Goal: Task Accomplishment & Management: Manage account settings

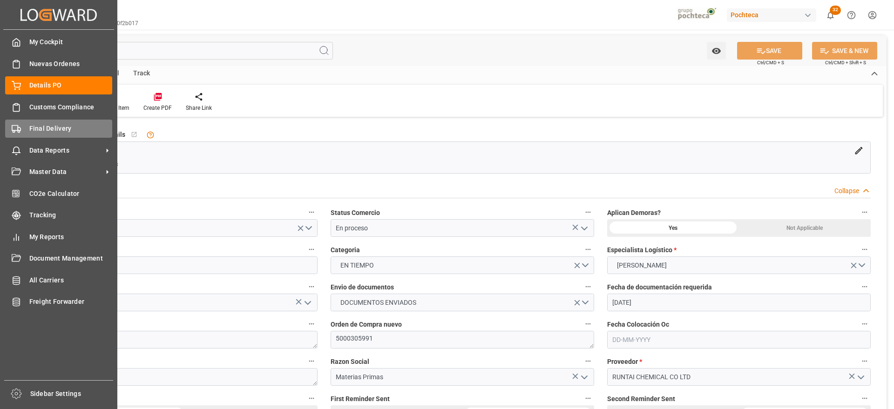
click at [41, 134] on div "Final Delivery Final Delivery" at bounding box center [58, 129] width 107 height 18
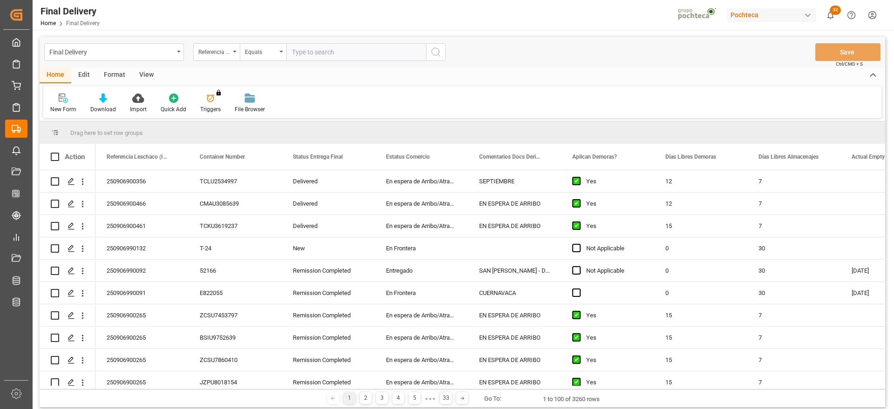
click at [144, 74] on div "View" at bounding box center [146, 76] width 28 height 16
click at [106, 107] on div "Standard Templates" at bounding box center [105, 109] width 47 height 8
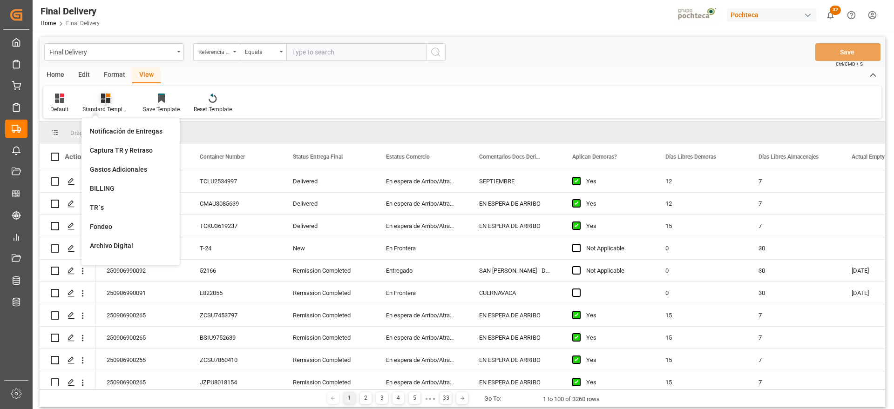
click at [98, 102] on div at bounding box center [105, 98] width 47 height 10
click at [108, 107] on div "Standard Templates" at bounding box center [105, 109] width 47 height 8
click at [137, 134] on div "Notificación de Entregas" at bounding box center [130, 132] width 81 height 10
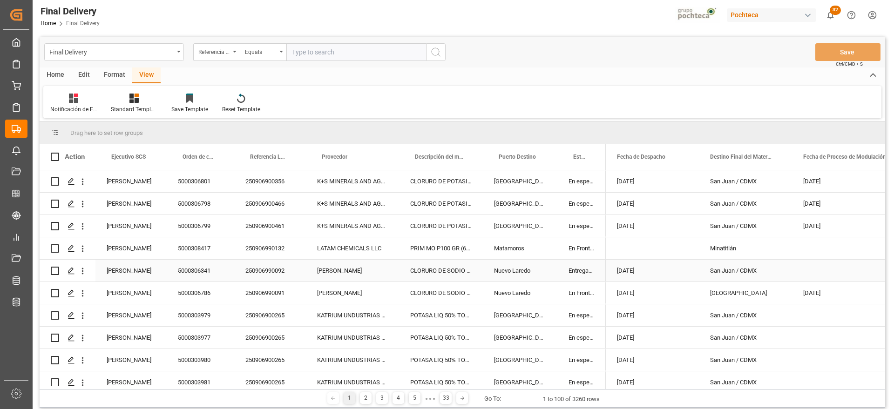
click at [306, 258] on div "LATAM CHEMICALS LLC" at bounding box center [352, 248] width 93 height 22
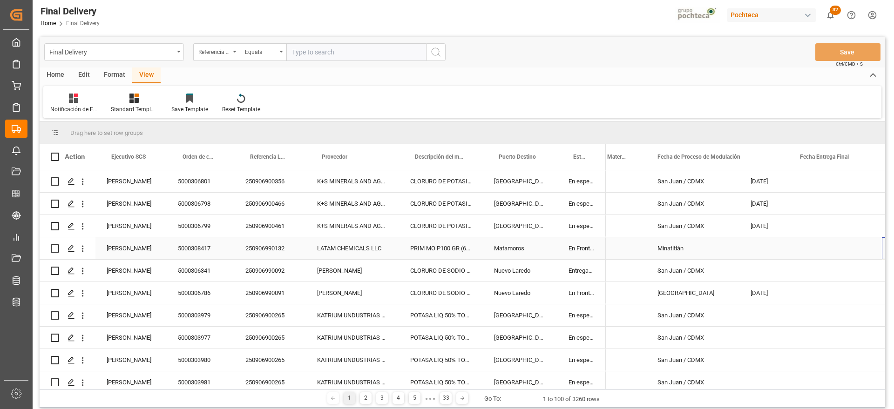
scroll to position [0, 146]
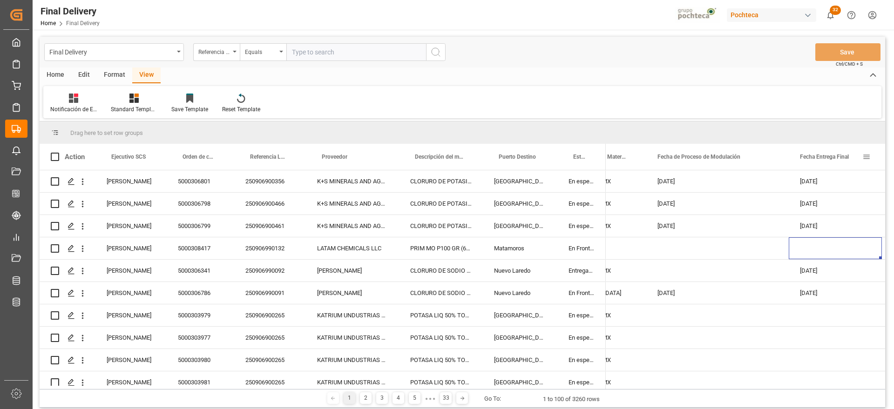
click at [866, 155] on span at bounding box center [866, 157] width 8 height 8
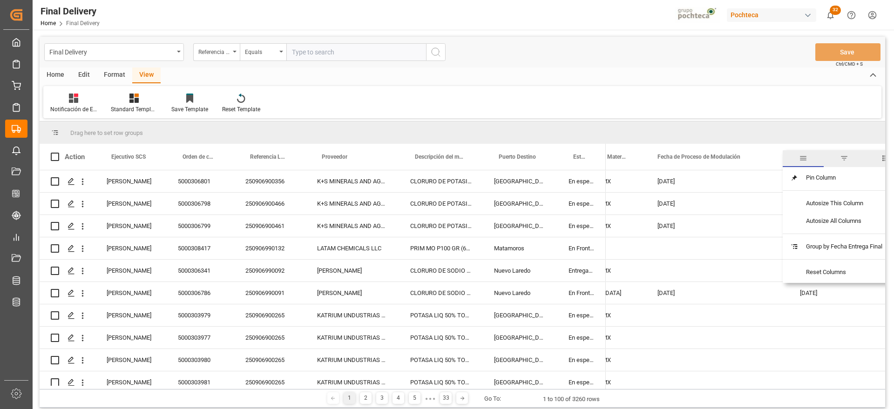
click at [845, 157] on span "filter" at bounding box center [844, 158] width 8 height 8
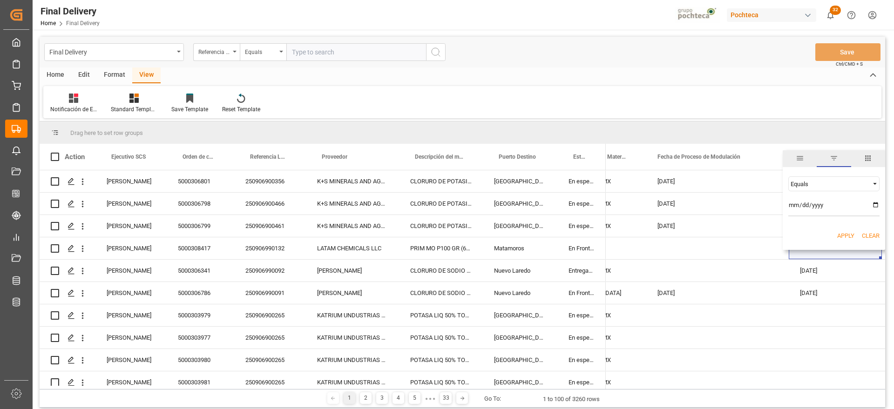
click at [876, 204] on input "date" at bounding box center [833, 207] width 91 height 19
type input "[DATE]"
click at [846, 234] on button "Apply" at bounding box center [845, 235] width 17 height 9
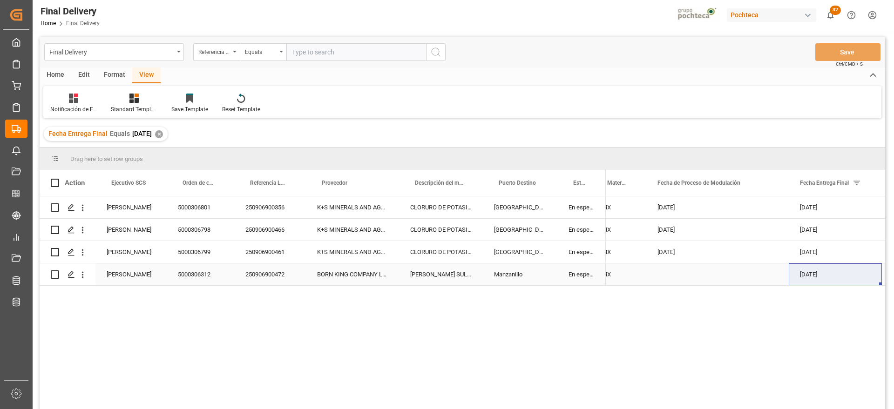
click at [307, 251] on div "K+S MINERALS AND AGRICULTURE GMBH" at bounding box center [352, 252] width 93 height 22
click at [269, 277] on div "250906900472" at bounding box center [270, 274] width 72 height 22
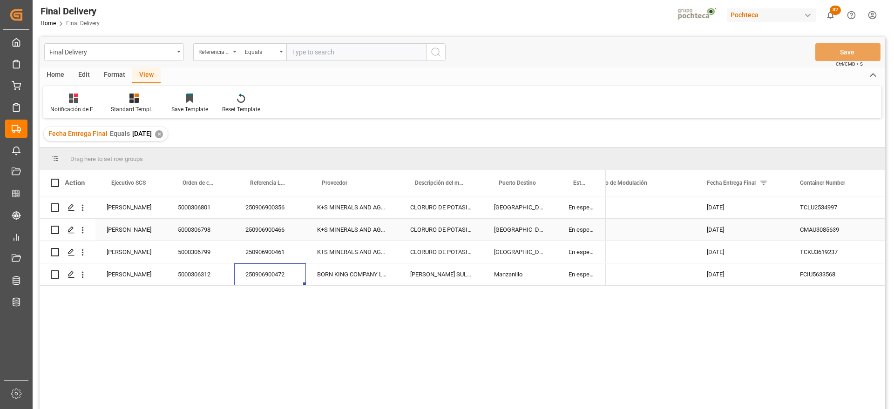
click at [440, 236] on div "CLORURO DE POTASIO KALISEL S-25 KG" at bounding box center [441, 230] width 84 height 22
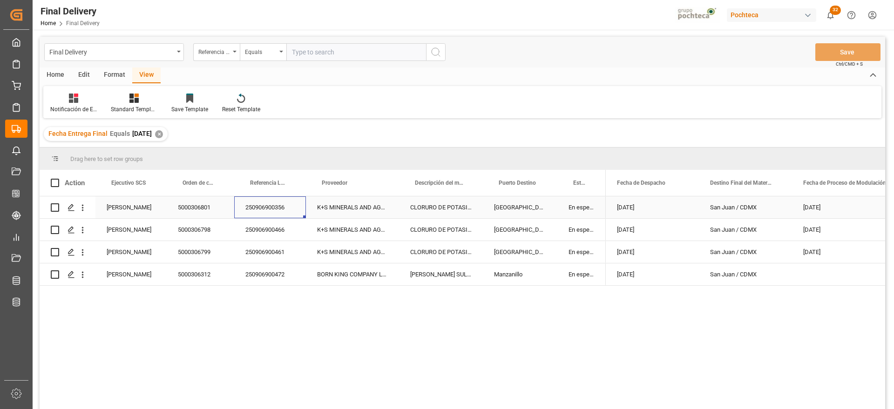
click at [264, 207] on div "250906900356" at bounding box center [270, 207] width 72 height 22
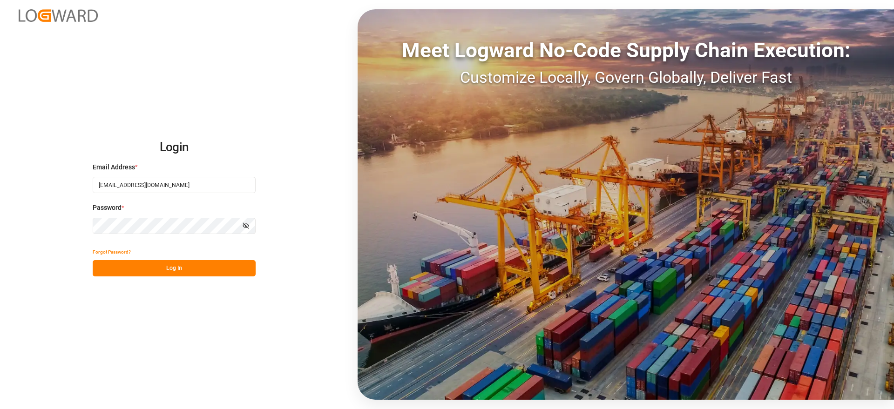
click at [234, 265] on button "Log In" at bounding box center [174, 268] width 163 height 16
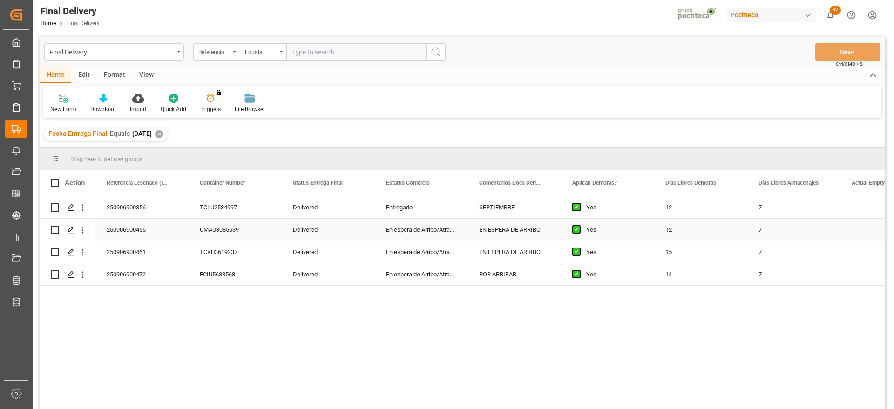
click at [117, 228] on div "250906900466" at bounding box center [141, 230] width 93 height 22
click at [126, 249] on div "250906900461" at bounding box center [141, 252] width 93 height 22
click at [125, 272] on div "250906900472" at bounding box center [141, 274] width 93 height 22
click at [304, 222] on div "Delivered" at bounding box center [328, 230] width 93 height 22
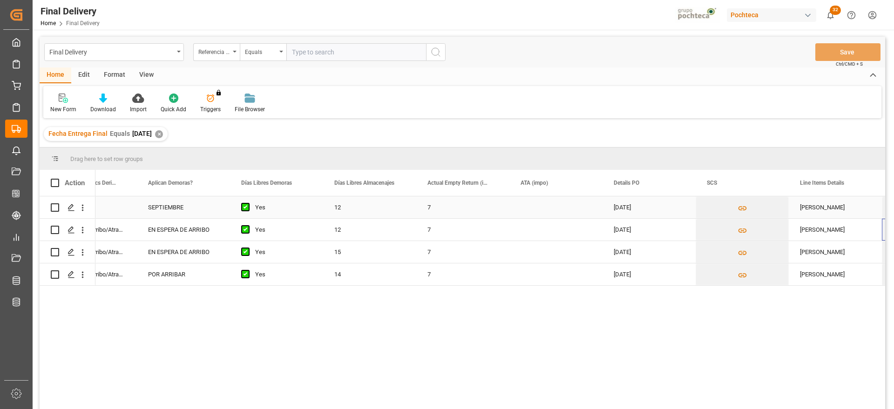
scroll to position [0, 424]
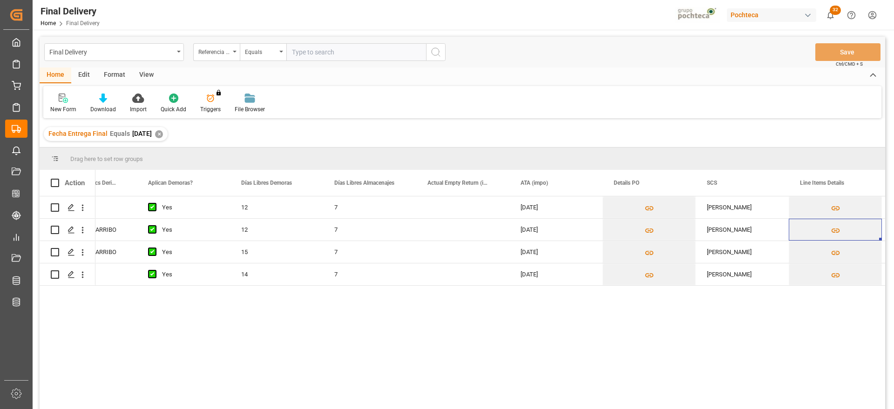
click at [163, 132] on div "✕" at bounding box center [159, 134] width 8 height 8
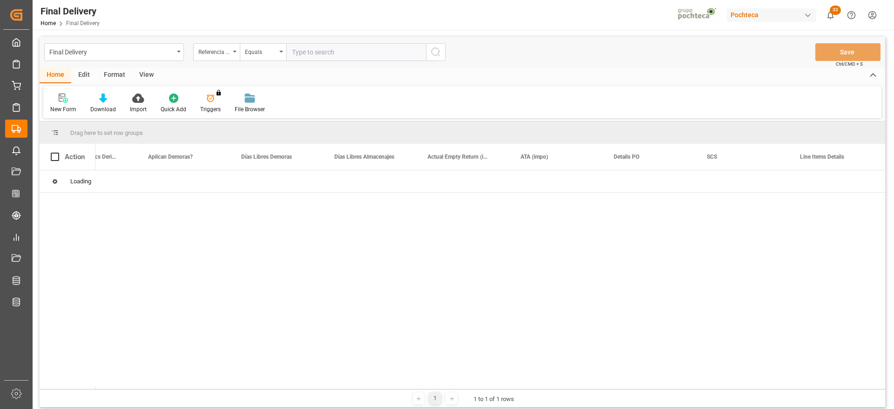
click at [149, 73] on div "View" at bounding box center [146, 76] width 28 height 16
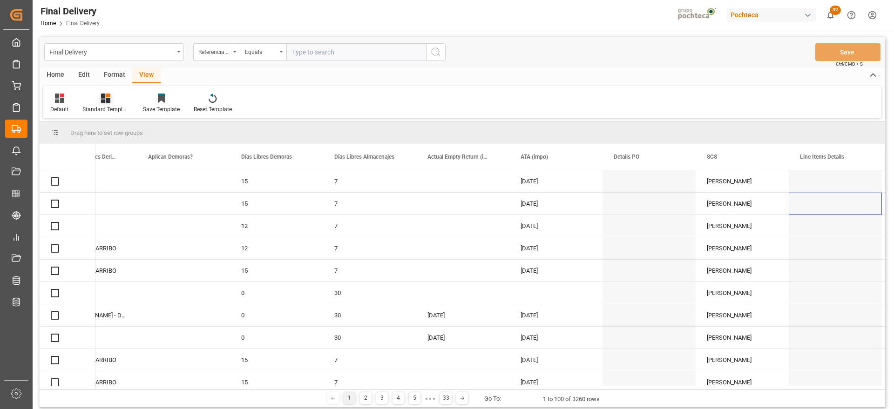
click at [108, 102] on icon at bounding box center [105, 98] width 9 height 9
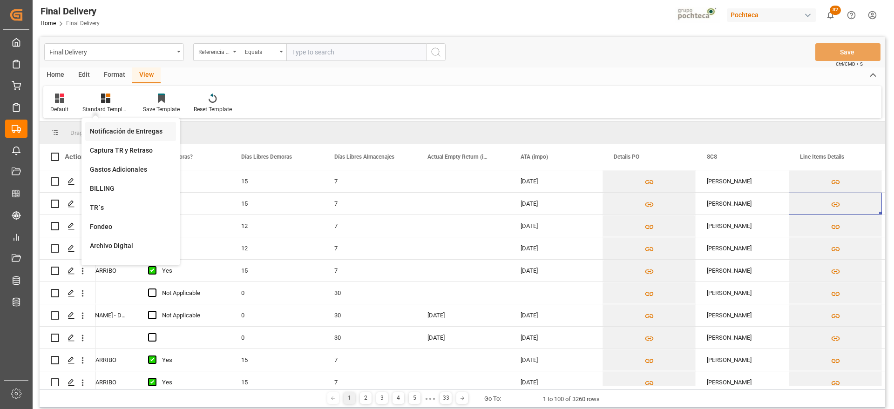
click at [121, 130] on div "Notificación de Entregas" at bounding box center [130, 132] width 81 height 10
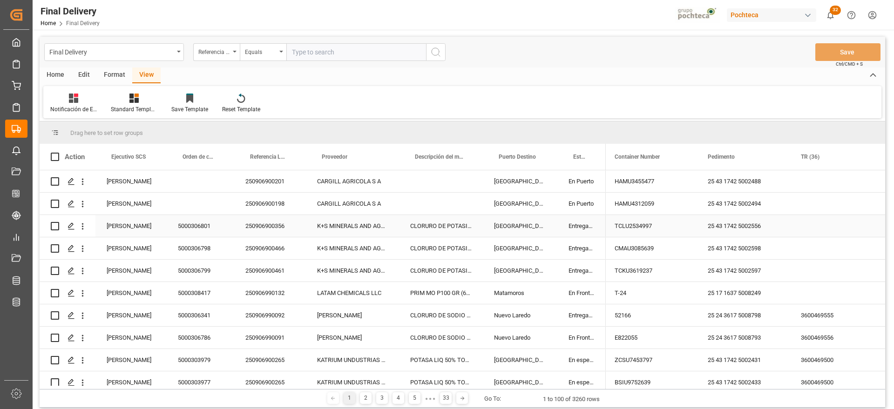
click at [572, 219] on div "Entregado" at bounding box center [581, 226] width 48 height 22
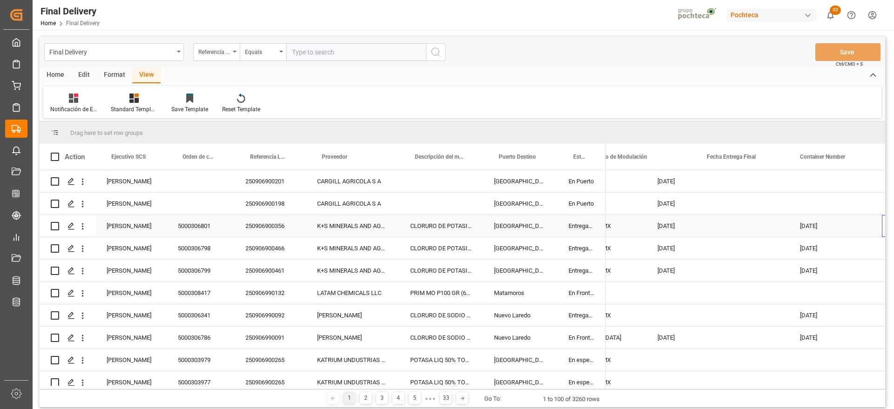
scroll to position [0, 239]
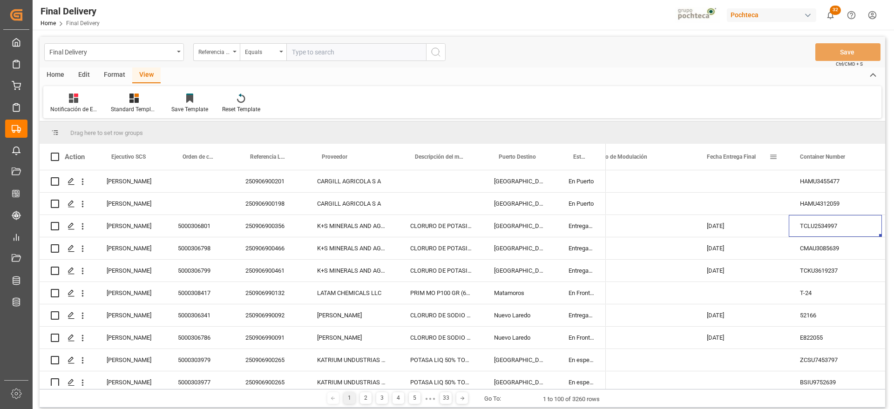
click at [773, 152] on div "Fecha Entrega Final" at bounding box center [742, 157] width 71 height 26
click at [773, 156] on span at bounding box center [773, 157] width 8 height 8
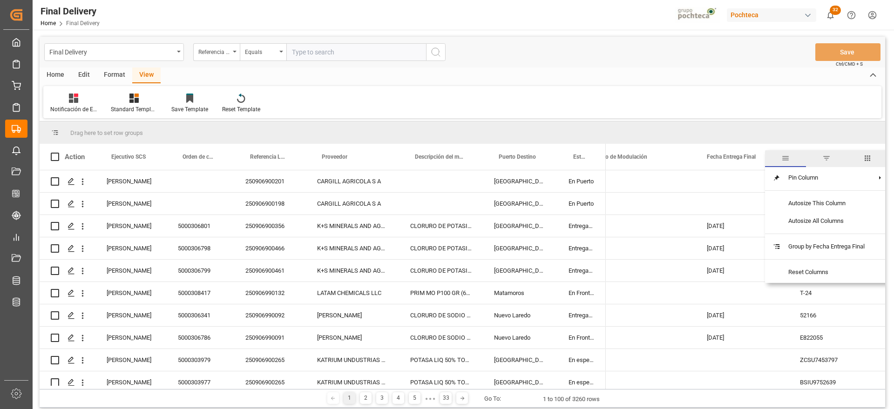
click at [826, 156] on span "filter" at bounding box center [826, 158] width 8 height 8
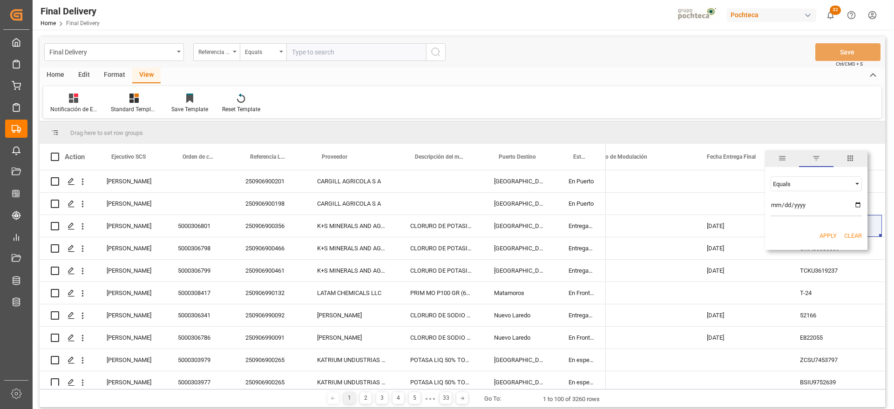
click at [856, 205] on input "date" at bounding box center [815, 207] width 91 height 19
type input "[DATE]"
click at [828, 229] on div "Apply Clear" at bounding box center [816, 236] width 102 height 24
click at [819, 231] on button "Apply" at bounding box center [827, 235] width 17 height 9
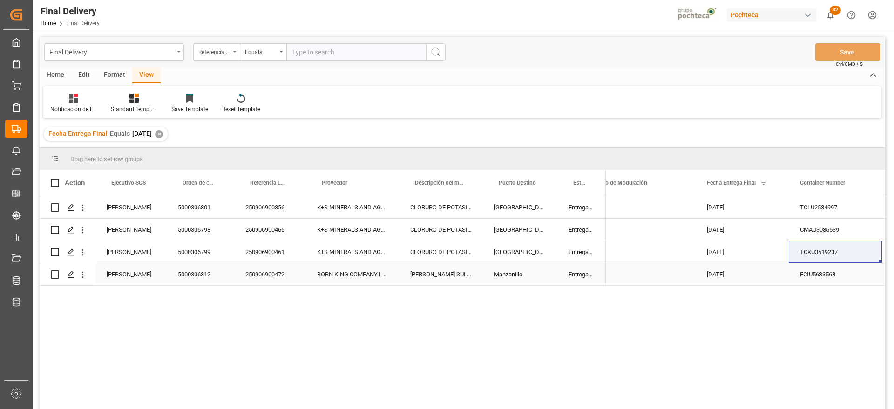
click at [214, 266] on div "5000306312" at bounding box center [201, 274] width 68 height 22
click at [101, 71] on div "Format" at bounding box center [114, 76] width 35 height 16
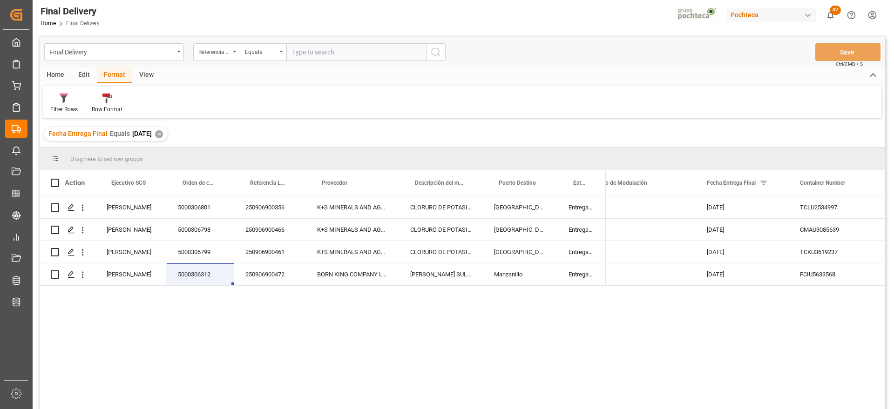
click at [77, 73] on div "Edit" at bounding box center [84, 76] width 26 height 16
click at [54, 74] on div "Home" at bounding box center [56, 76] width 32 height 16
click at [102, 100] on icon at bounding box center [103, 98] width 8 height 9
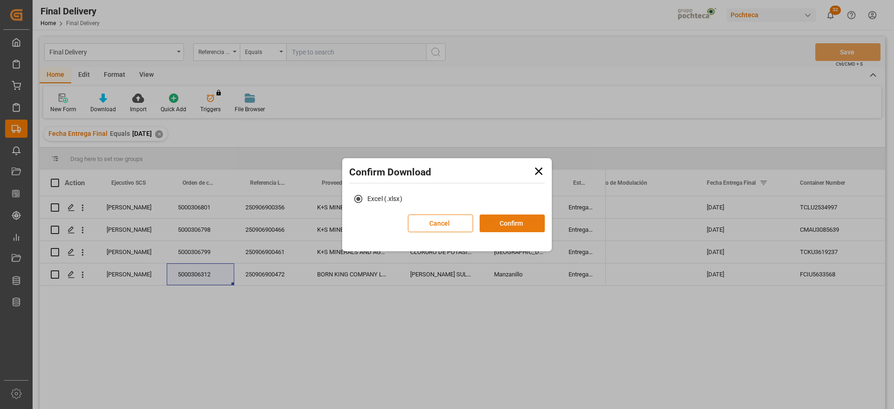
click at [503, 223] on button "Confirm" at bounding box center [511, 224] width 65 height 18
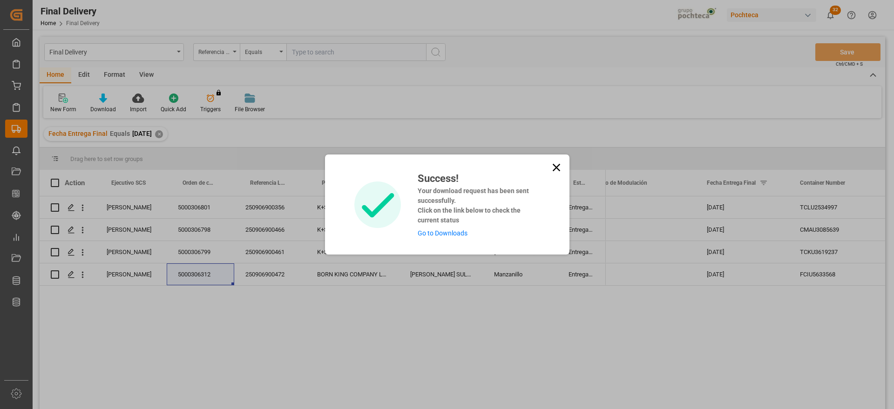
click at [441, 234] on link "Go to Downloads" at bounding box center [443, 233] width 50 height 7
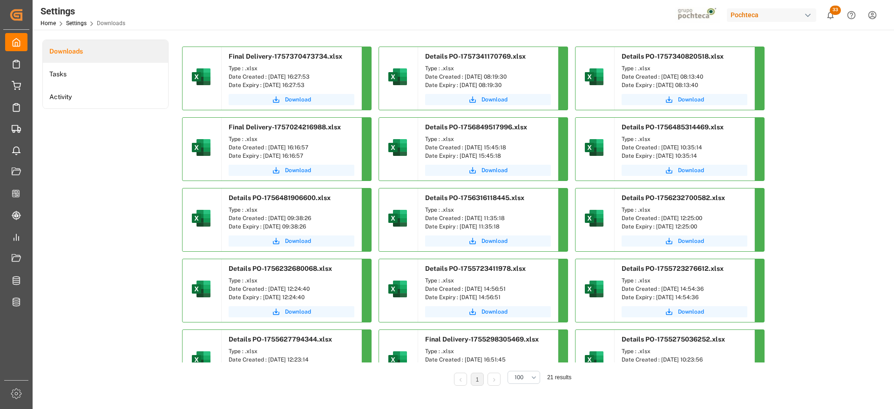
click at [291, 93] on div "Download" at bounding box center [292, 101] width 140 height 18
click at [294, 96] on span "Download" at bounding box center [298, 99] width 26 height 8
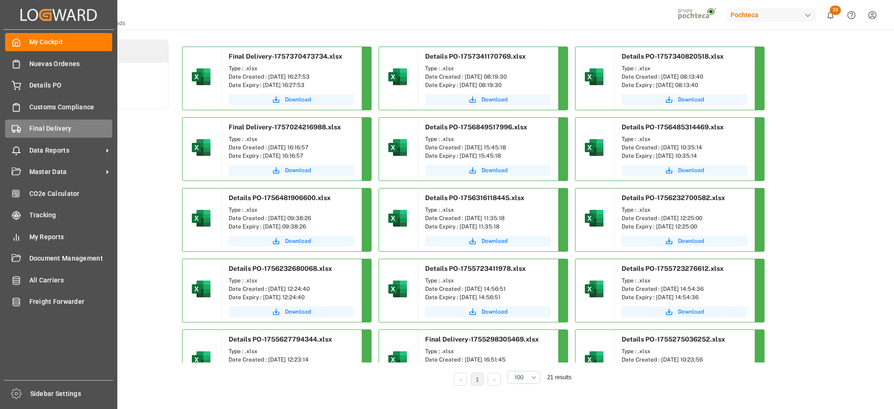
click at [54, 130] on span "Final Delivery" at bounding box center [70, 129] width 83 height 10
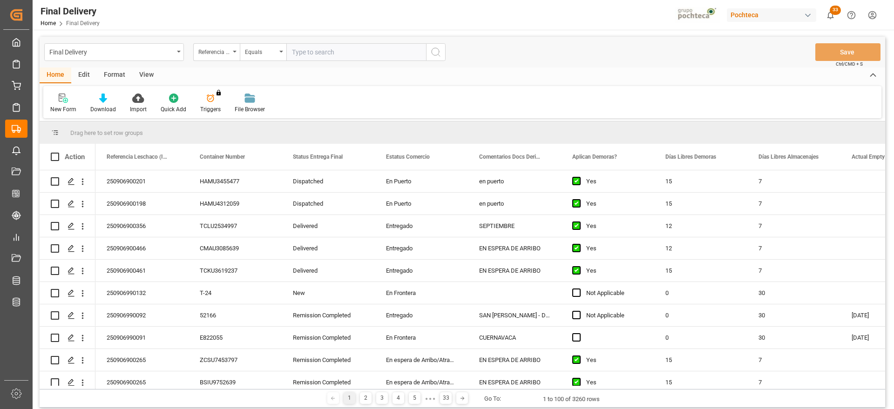
click at [348, 53] on input "text" at bounding box center [356, 52] width 140 height 18
type input "250906900241"
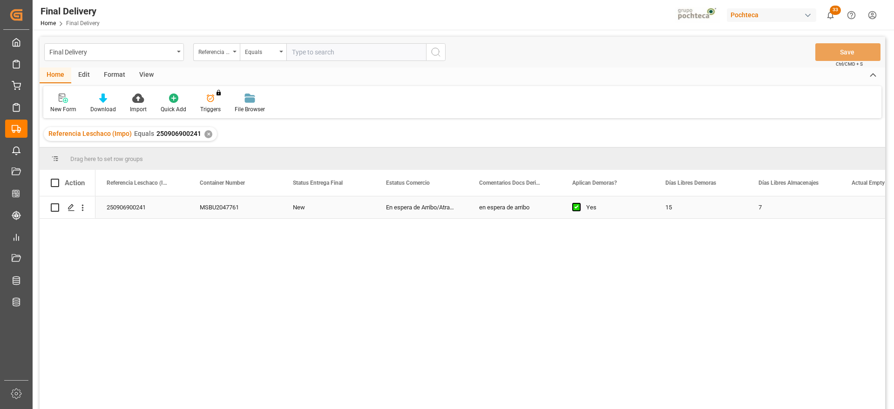
click at [354, 212] on div "New" at bounding box center [328, 207] width 93 height 22
click at [83, 205] on icon "open menu" at bounding box center [83, 208] width 2 height 7
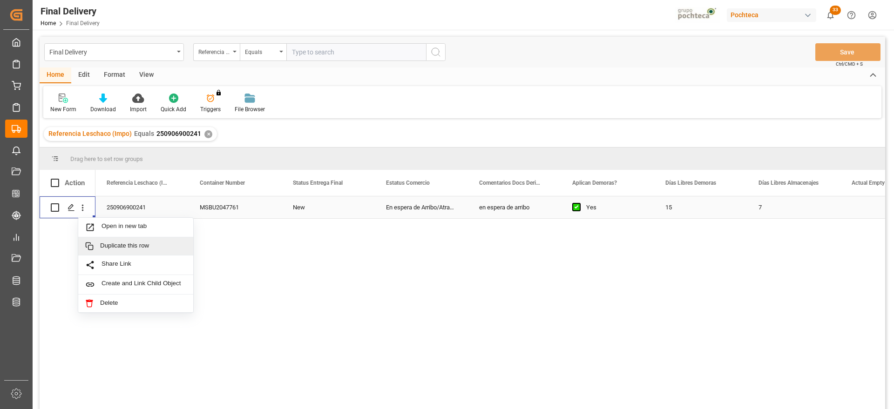
click at [461, 206] on div "En espera de Arribo/Atraque" at bounding box center [421, 207] width 93 height 22
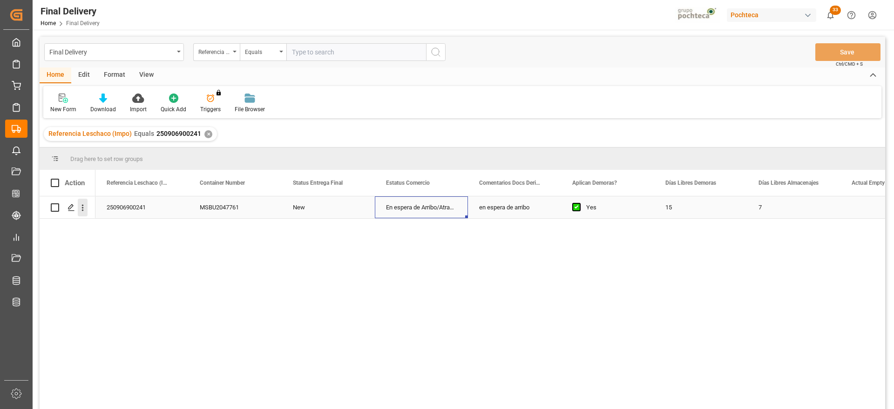
click at [81, 210] on icon "open menu" at bounding box center [83, 208] width 10 height 10
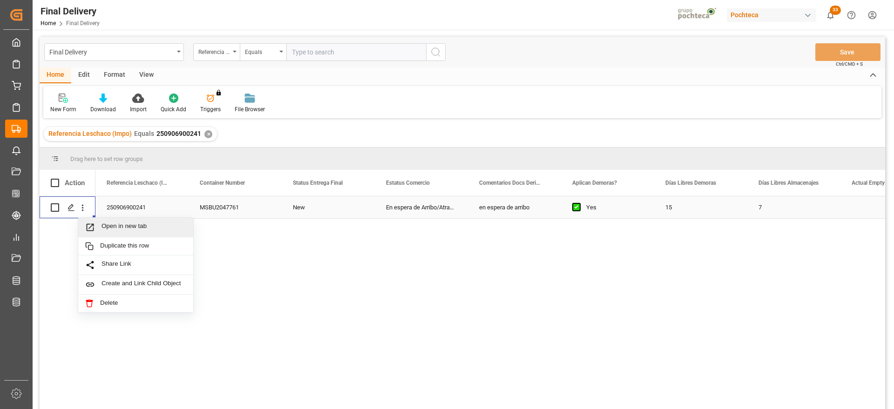
click at [438, 203] on div "En espera de Arribo/Atraque" at bounding box center [421, 207] width 93 height 22
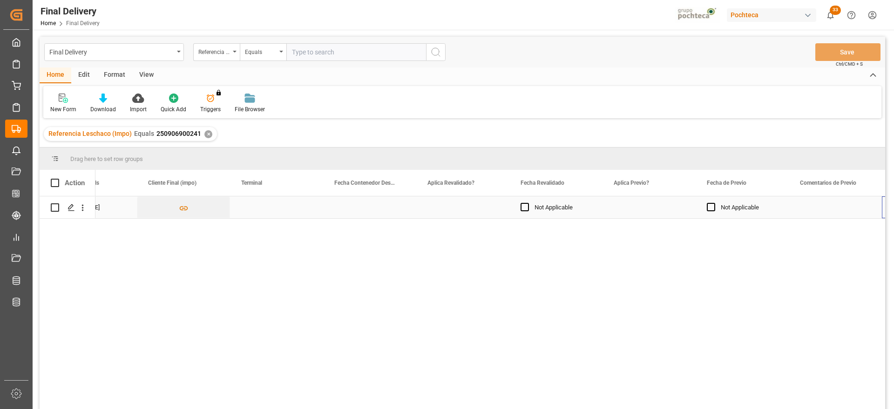
scroll to position [0, 1262]
click at [438, 203] on div "Press SPACE to select this row." at bounding box center [462, 207] width 93 height 22
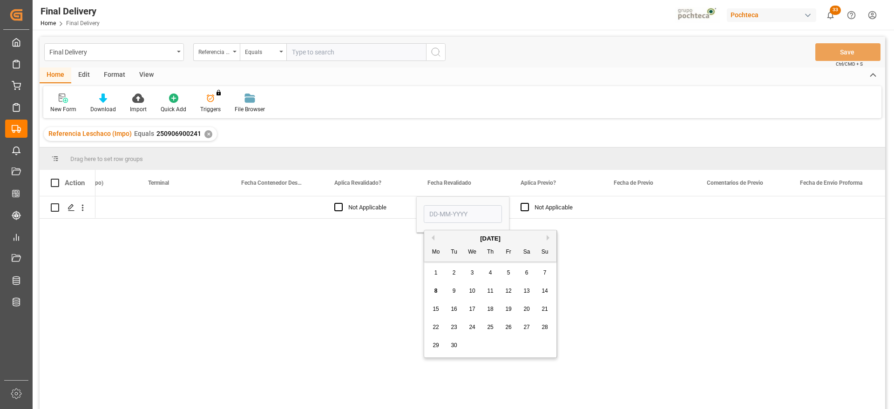
click at [436, 291] on span "8" at bounding box center [435, 291] width 3 height 7
type input "[DATE]"
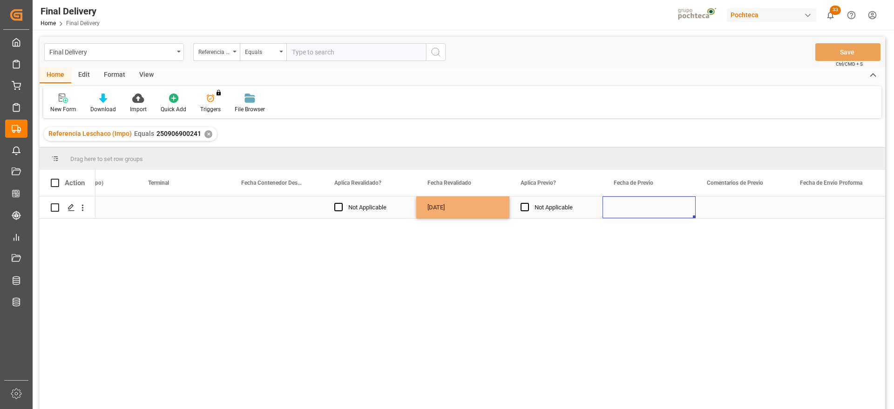
click at [654, 206] on div "Press SPACE to select this row." at bounding box center [648, 207] width 93 height 22
click at [846, 55] on button "Save" at bounding box center [847, 52] width 65 height 18
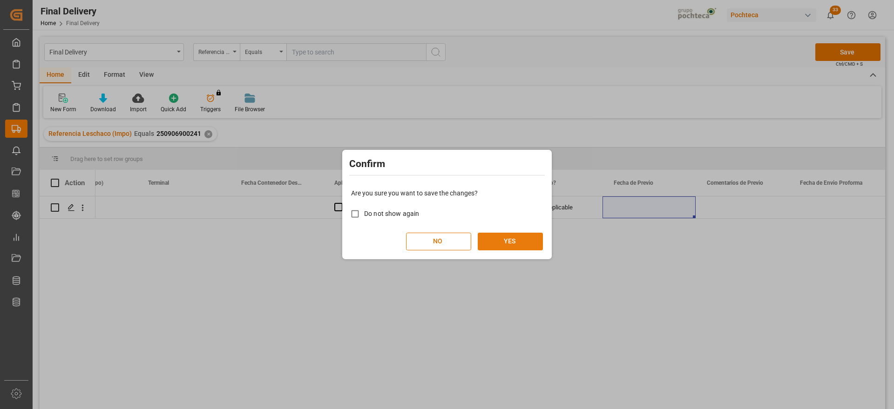
click at [491, 243] on button "YES" at bounding box center [510, 242] width 65 height 18
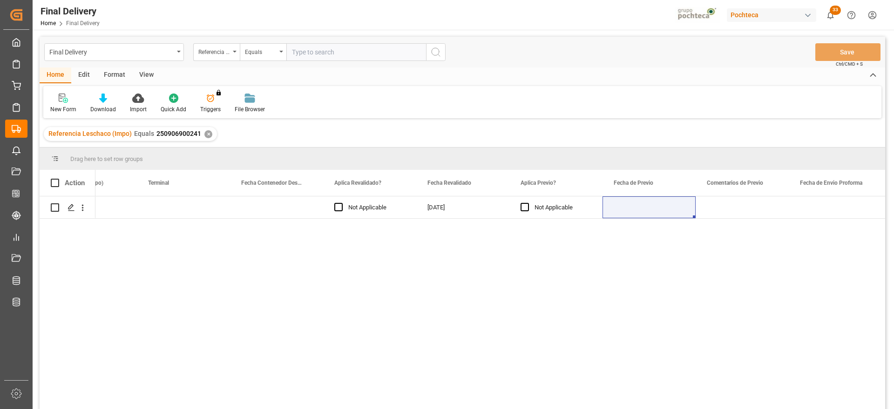
click at [840, 250] on div "Not Applicable [DATE] Not Applicable" at bounding box center [490, 305] width 790 height 219
drag, startPoint x: 204, startPoint y: 133, endPoint x: 198, endPoint y: 134, distance: 6.6
click at [204, 133] on div "✕" at bounding box center [208, 134] width 8 height 8
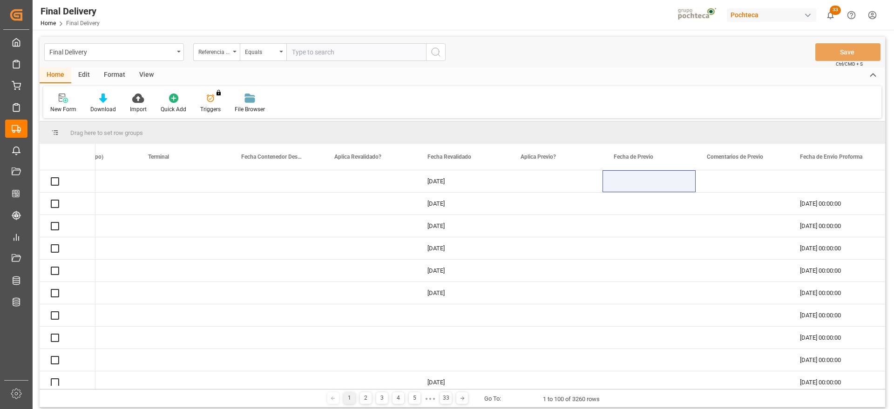
click at [318, 45] on input "text" at bounding box center [356, 52] width 140 height 18
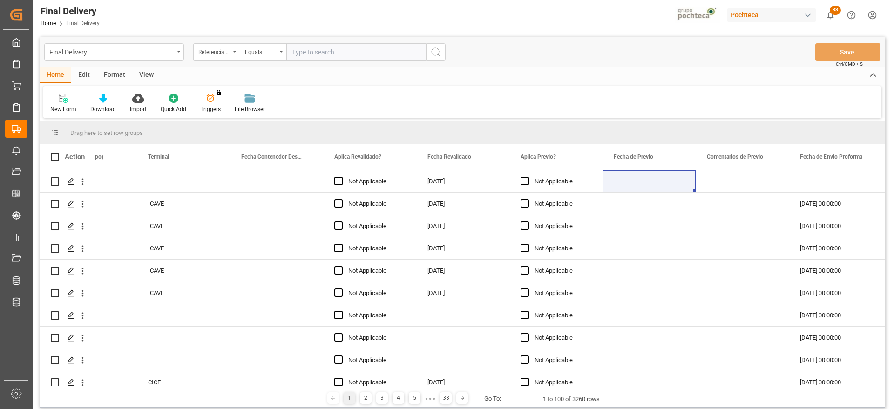
paste input "250906900585"
type input "250906900585"
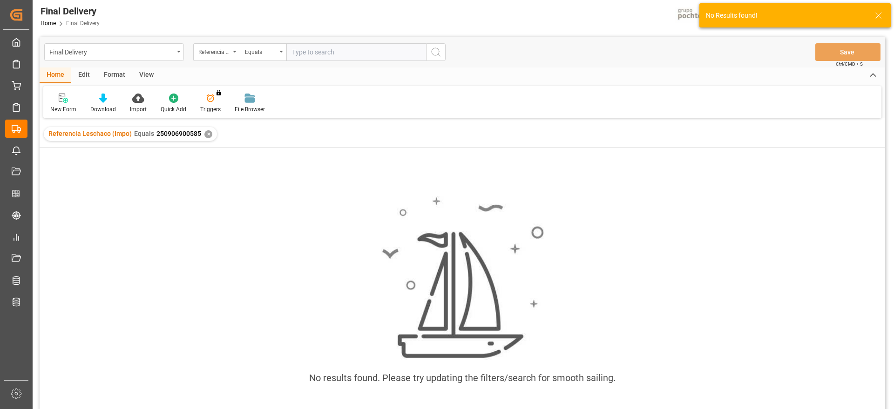
click at [204, 132] on div "✕" at bounding box center [208, 134] width 8 height 8
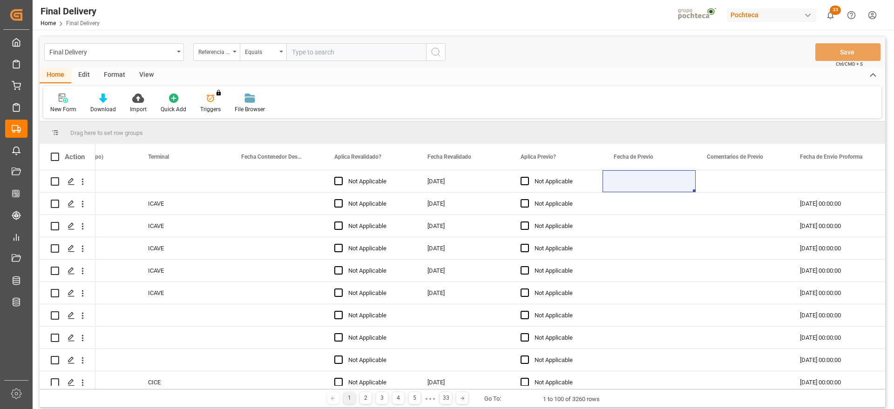
click at [331, 48] on input "text" at bounding box center [356, 52] width 140 height 18
paste input "5000306321"
type input "5000306321"
drag, startPoint x: 344, startPoint y: 47, endPoint x: 245, endPoint y: 50, distance: 99.2
click at [245, 50] on div "Referencia Leschaco (Impo) Equals 5000306321" at bounding box center [319, 52] width 252 height 18
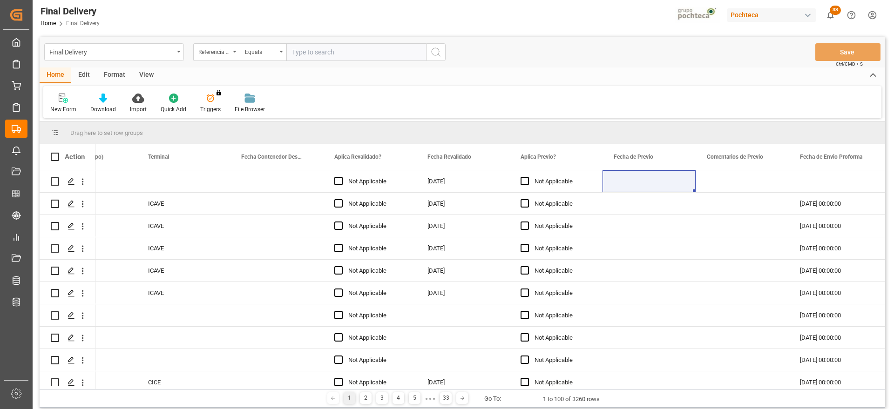
click at [325, 49] on input "text" at bounding box center [356, 52] width 140 height 18
paste input "250906900585"
type input "250906900585"
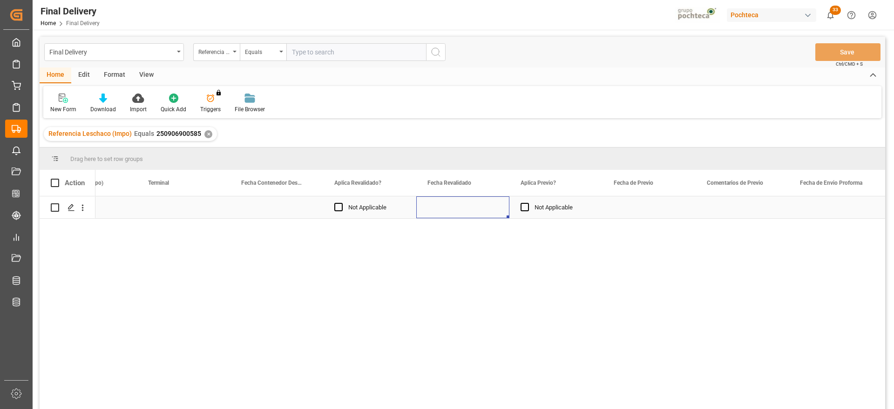
click at [466, 207] on div "Press SPACE to select this row." at bounding box center [462, 207] width 93 height 22
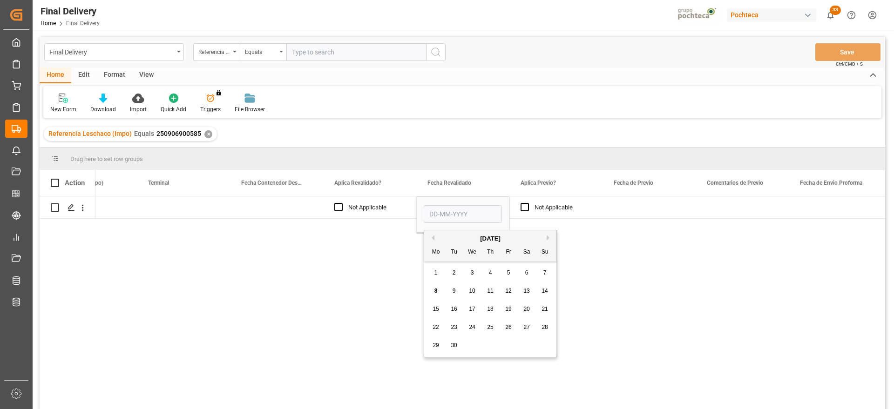
click at [435, 288] on span "8" at bounding box center [435, 291] width 3 height 7
type input "[DATE]"
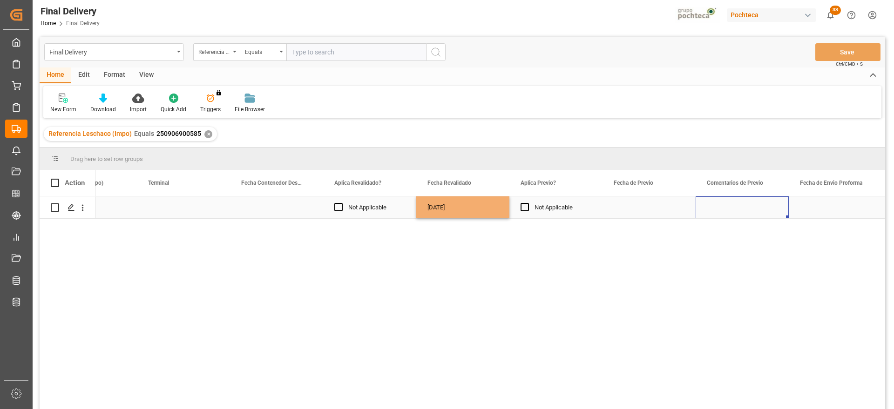
click at [701, 205] on div "Press SPACE to select this row." at bounding box center [741, 207] width 93 height 22
click at [862, 54] on button "Save" at bounding box center [847, 52] width 65 height 18
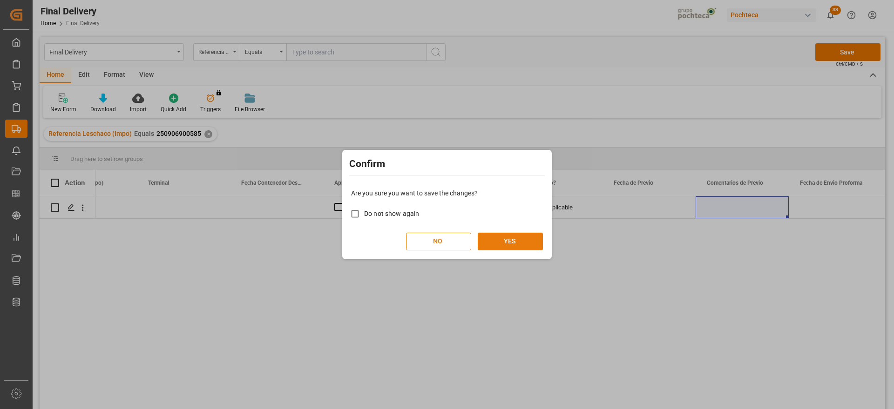
click at [518, 239] on button "YES" at bounding box center [510, 242] width 65 height 18
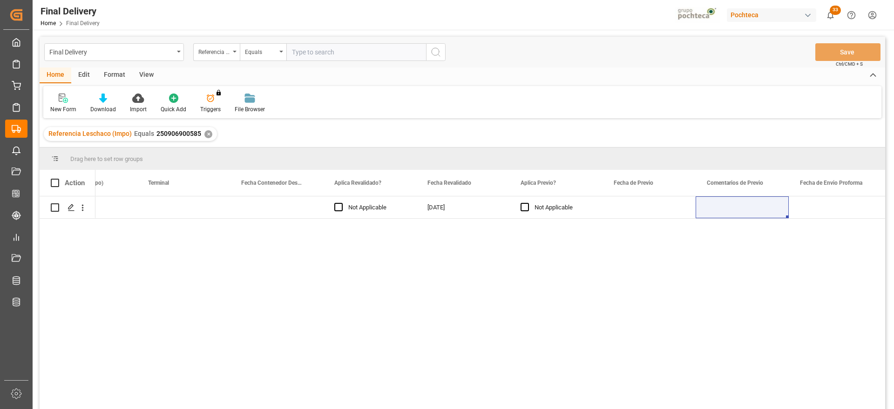
click at [206, 131] on div "✕" at bounding box center [208, 134] width 8 height 8
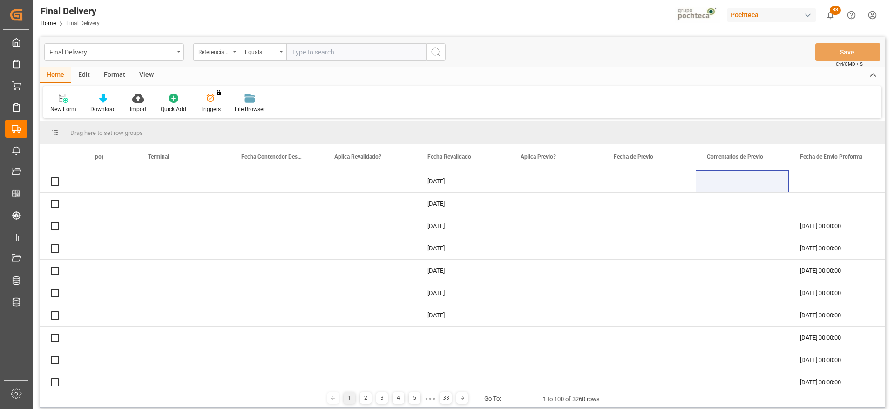
click at [302, 54] on input "text" at bounding box center [356, 52] width 140 height 18
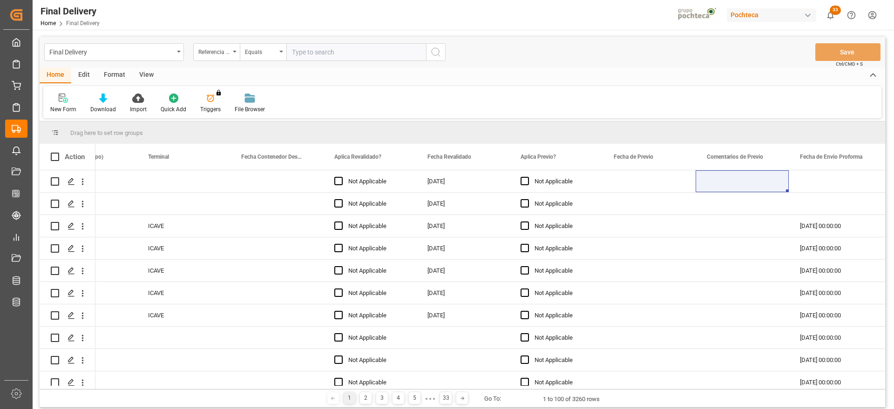
paste input "250906900240"
type input "250906900240"
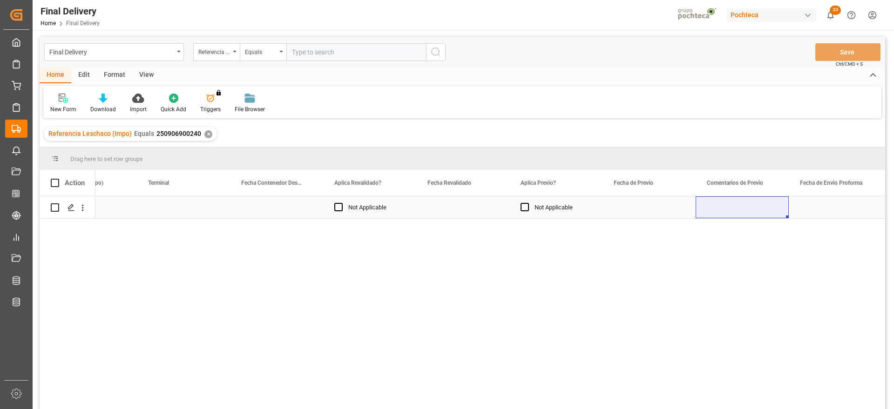
click at [459, 210] on div "Press SPACE to select this row." at bounding box center [462, 207] width 93 height 22
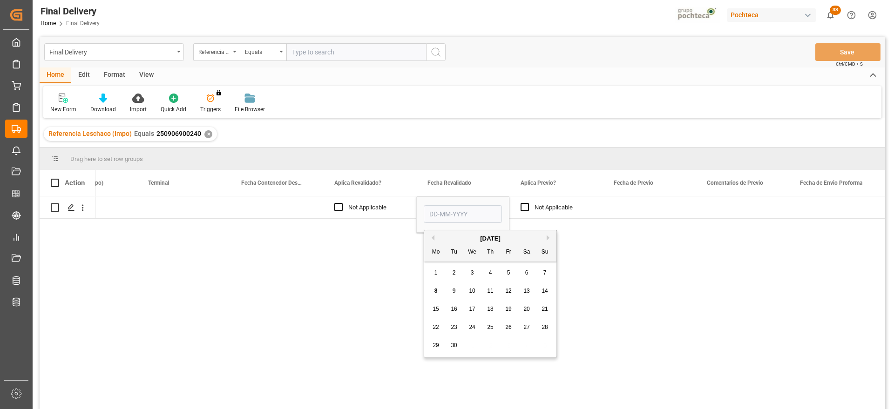
click at [435, 289] on span "8" at bounding box center [435, 291] width 3 height 7
type input "[DATE]"
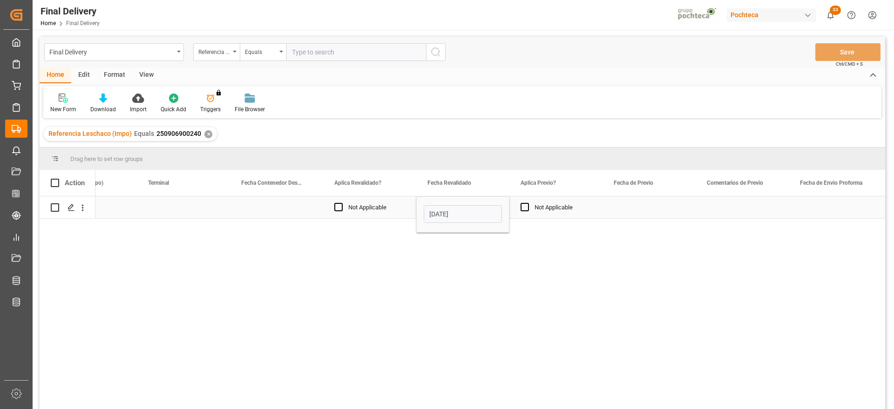
click at [692, 201] on div "Press SPACE to select this row." at bounding box center [648, 207] width 93 height 22
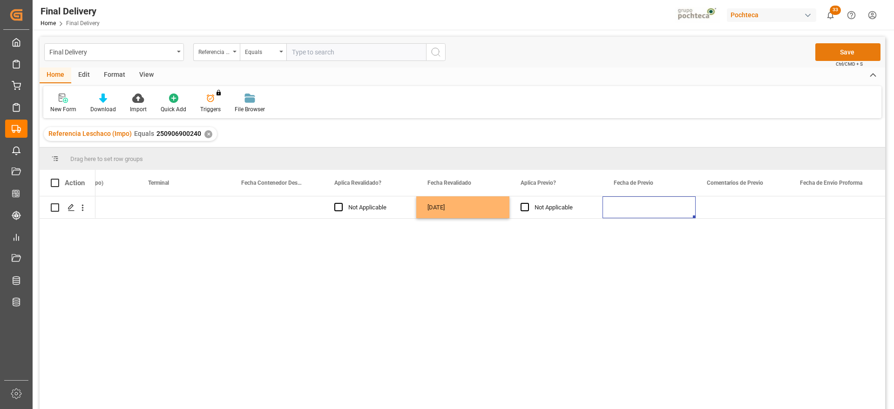
click at [854, 56] on button "Save" at bounding box center [847, 52] width 65 height 18
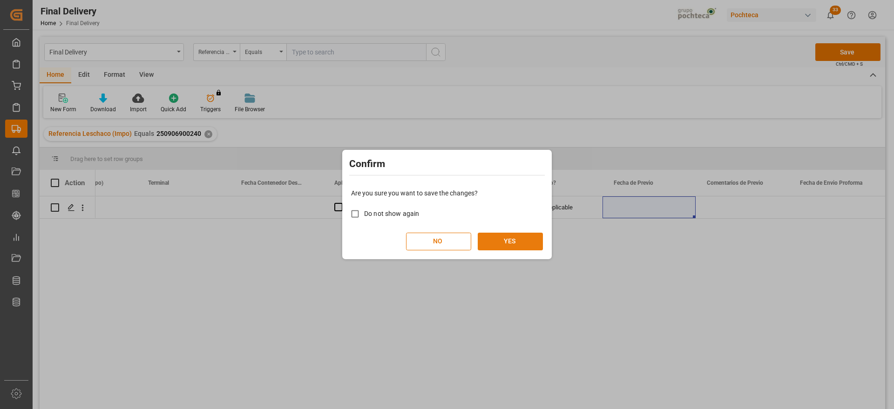
click at [527, 238] on button "YES" at bounding box center [510, 242] width 65 height 18
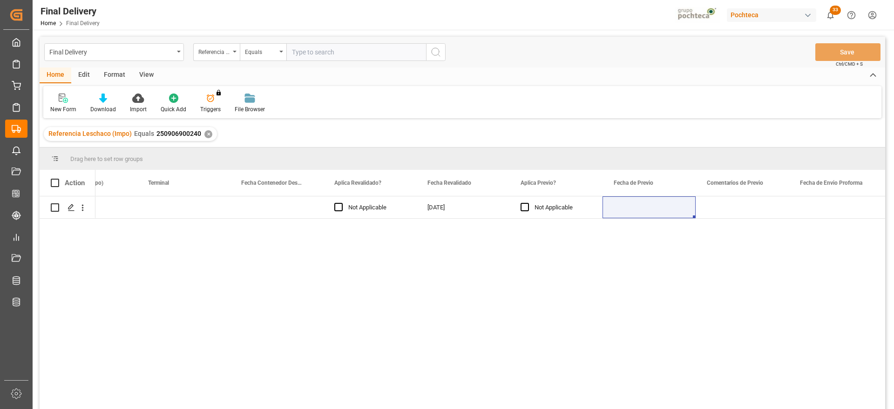
click at [204, 135] on div "✕" at bounding box center [208, 134] width 8 height 8
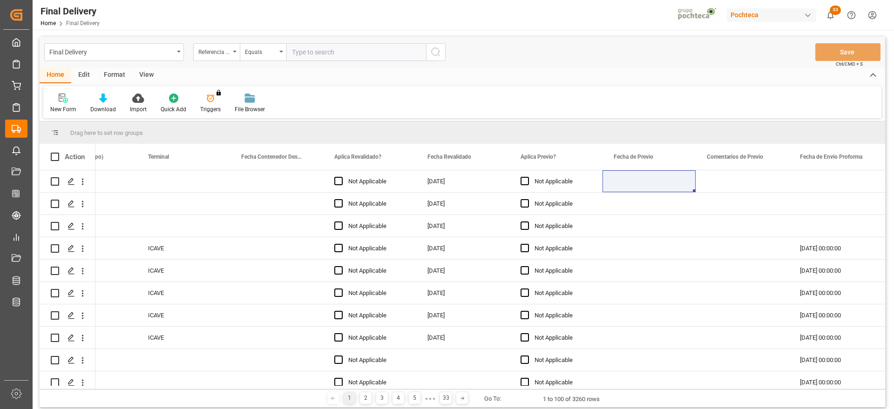
click at [334, 55] on input "text" at bounding box center [356, 52] width 140 height 18
paste input "250906900431"
type input "250906900431"
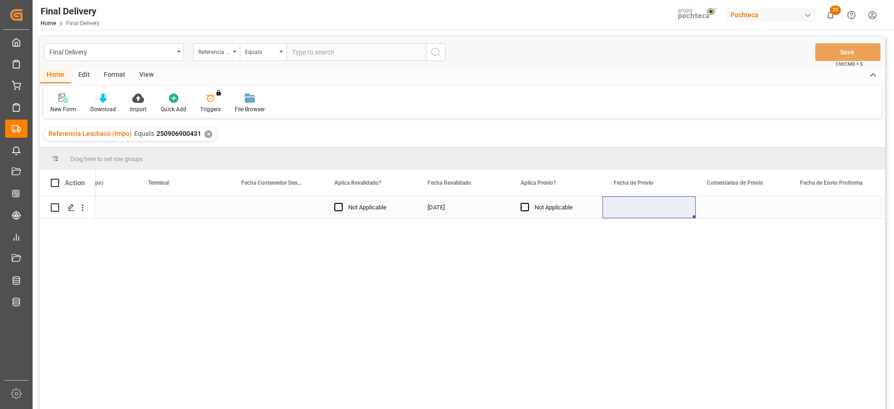
click at [165, 208] on div "Press SPACE to select this row." at bounding box center [183, 207] width 93 height 22
click at [165, 208] on input "Press SPACE to select this row." at bounding box center [183, 213] width 78 height 18
click at [167, 212] on input "Press SPACE to select this row." at bounding box center [183, 213] width 78 height 18
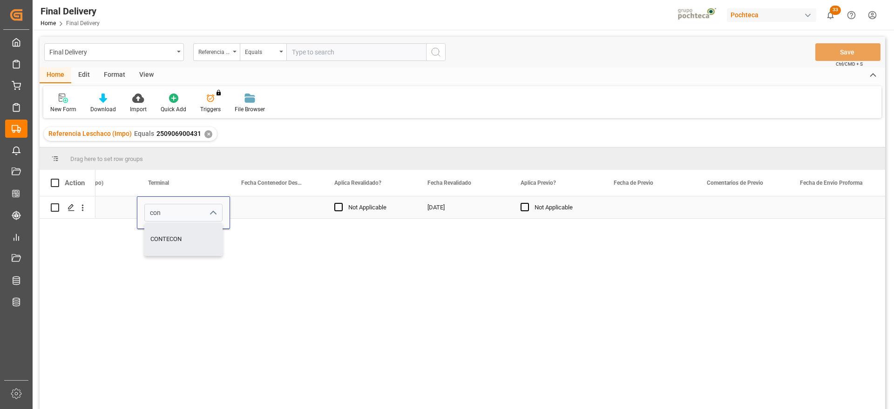
type input "CONTECON"
click at [676, 212] on div "Press SPACE to select this row." at bounding box center [648, 207] width 93 height 22
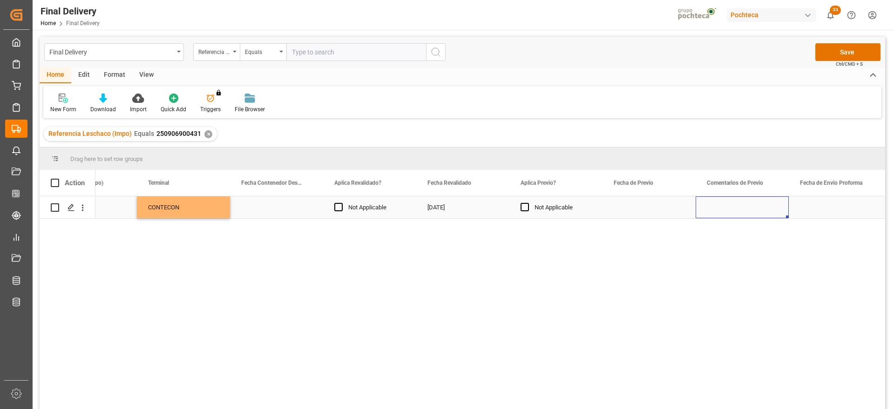
click at [756, 212] on div "Press SPACE to select this row." at bounding box center [741, 207] width 93 height 22
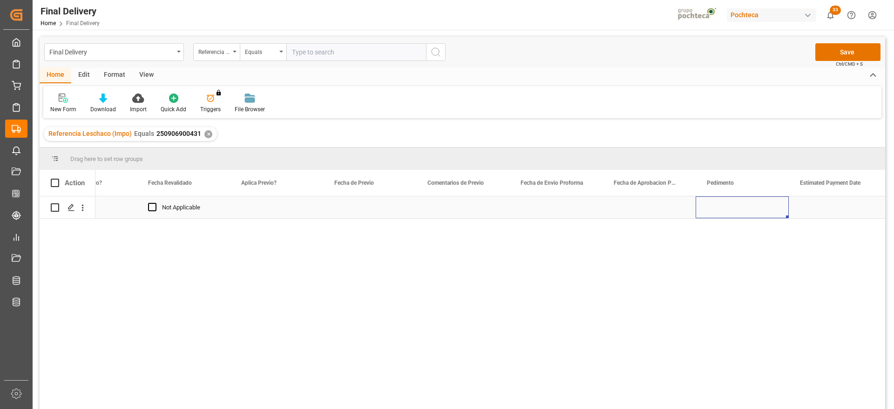
scroll to position [0, 1634]
click at [454, 204] on div "Press SPACE to select this row." at bounding box center [462, 207] width 93 height 22
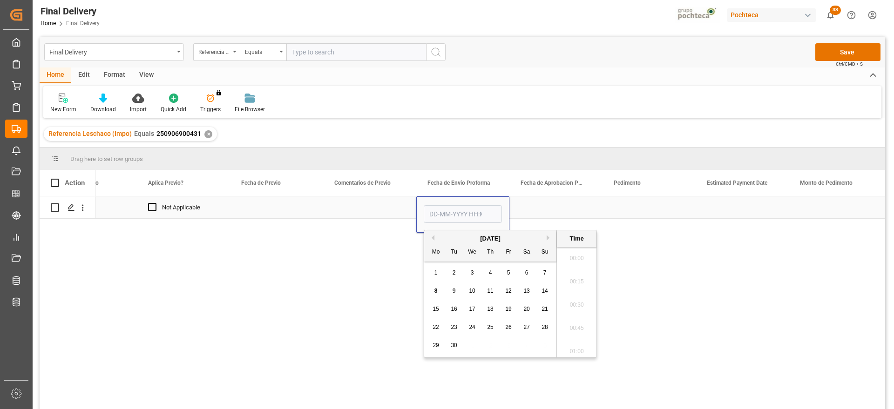
scroll to position [1609, 0]
click at [435, 236] on div "[DATE]" at bounding box center [490, 238] width 132 height 9
click at [431, 237] on button "Previous Month" at bounding box center [432, 238] width 6 height 6
click at [488, 346] on span "28" at bounding box center [490, 345] width 6 height 7
type input "[DATE] 00:00"
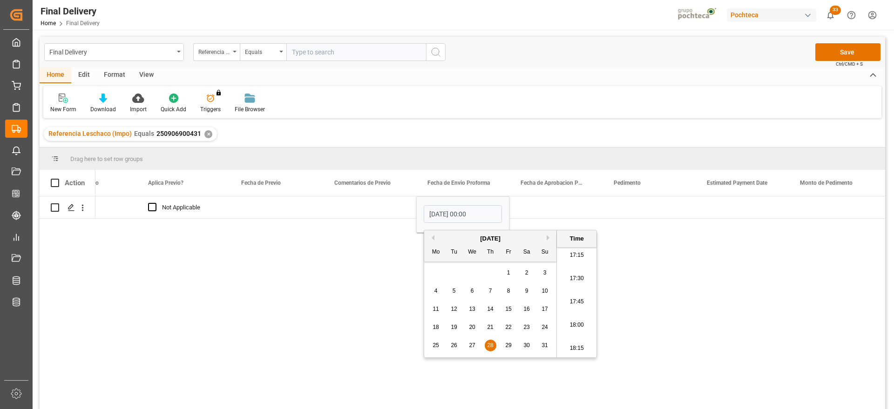
click at [488, 347] on span "28" at bounding box center [490, 345] width 6 height 7
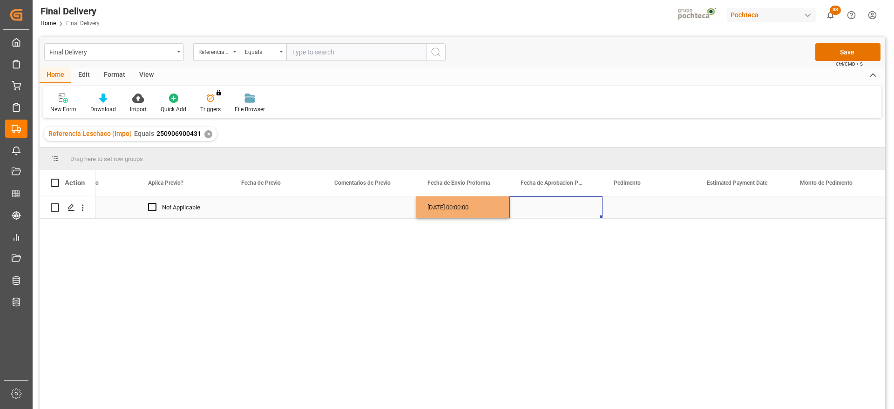
click at [551, 209] on div "Press SPACE to select this row." at bounding box center [555, 207] width 93 height 22
click at [473, 215] on div "[DATE] 00:00:00" at bounding box center [462, 207] width 93 height 22
click at [652, 210] on div "Press SPACE to select this row." at bounding box center [648, 207] width 93 height 22
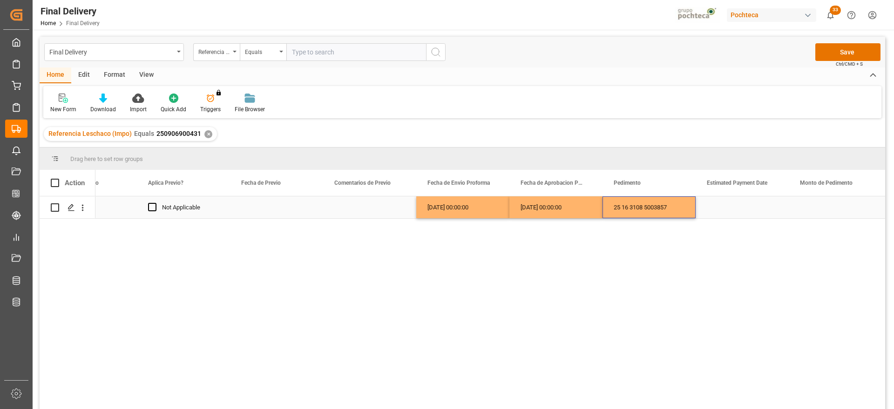
click at [744, 209] on div "Press SPACE to select this row." at bounding box center [741, 207] width 93 height 22
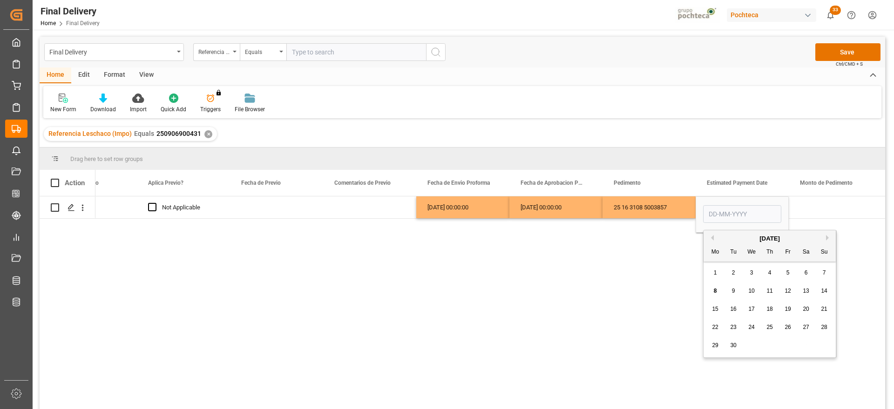
click at [769, 271] on span "4" at bounding box center [769, 273] width 3 height 7
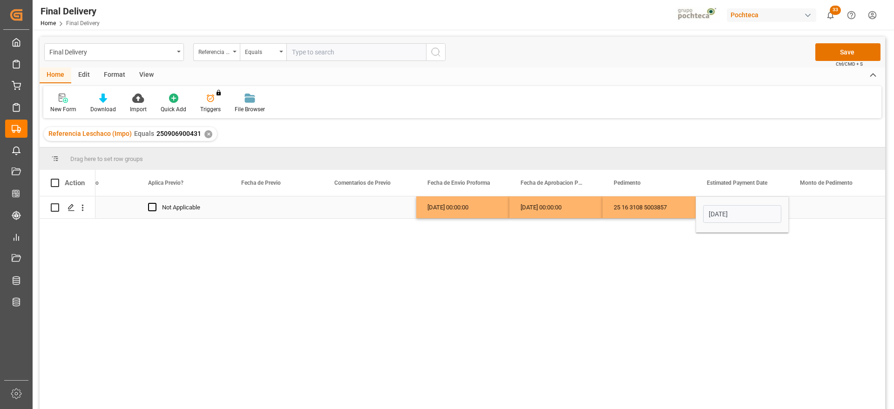
click at [763, 216] on input "[DATE]" at bounding box center [742, 214] width 78 height 18
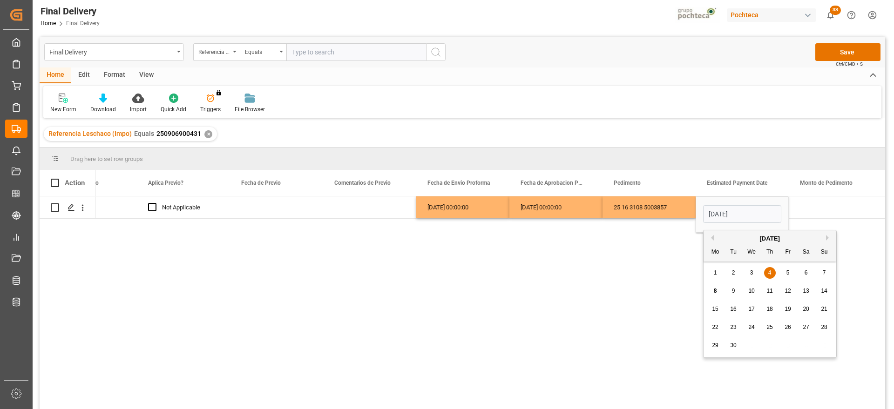
click at [716, 291] on span "8" at bounding box center [715, 291] width 3 height 7
type input "[DATE]"
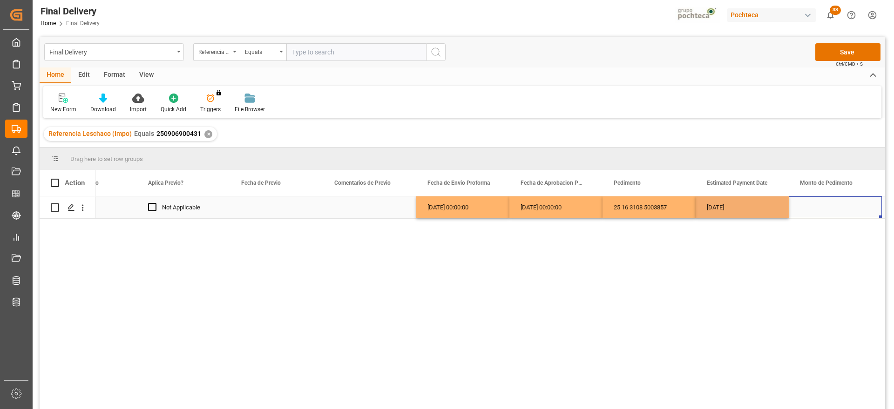
click at [816, 209] on div "Press SPACE to select this row." at bounding box center [835, 207] width 93 height 22
click at [814, 207] on div "Press SPACE to select this row." at bounding box center [835, 207] width 93 height 22
click at [811, 211] on input "Press SPACE to select this row." at bounding box center [835, 213] width 78 height 18
paste input "151800"
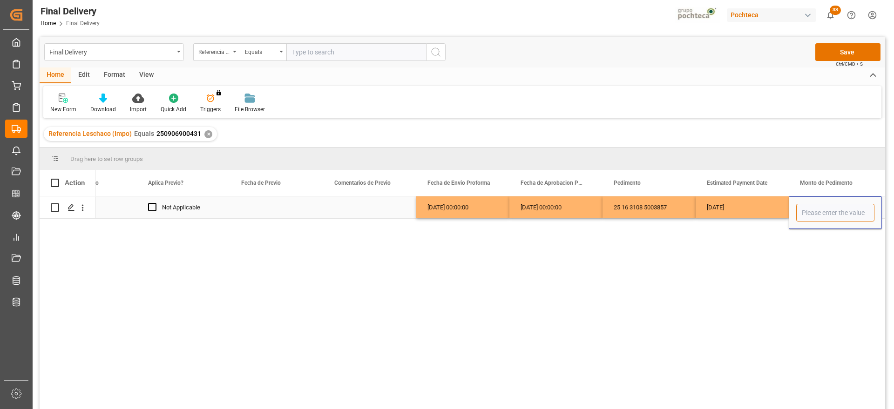
type input "151800"
click at [767, 207] on div "[DATE]" at bounding box center [741, 207] width 93 height 22
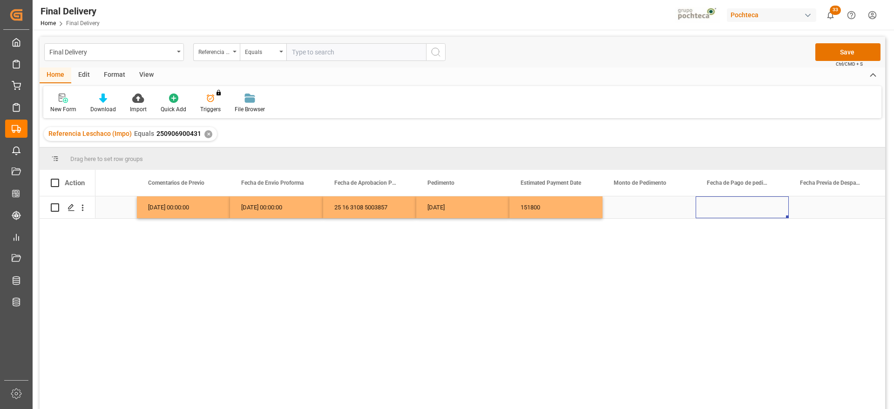
scroll to position [0, 1914]
click at [459, 213] on div "[DATE]" at bounding box center [462, 207] width 93 height 22
click at [640, 203] on div "Press SPACE to select this row." at bounding box center [648, 207] width 93 height 22
click at [768, 214] on div "Press SPACE to select this row." at bounding box center [741, 207] width 93 height 22
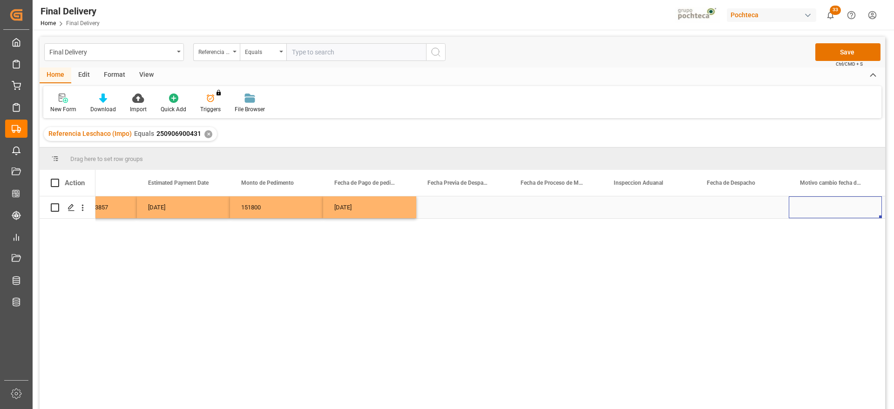
scroll to position [0, 2286]
click at [641, 209] on div "Press SPACE to select this row." at bounding box center [648, 207] width 93 height 22
click at [513, 208] on div "Press SPACE to select this row." at bounding box center [555, 207] width 93 height 22
click at [723, 210] on div "Press SPACE to select this row." at bounding box center [741, 207] width 93 height 22
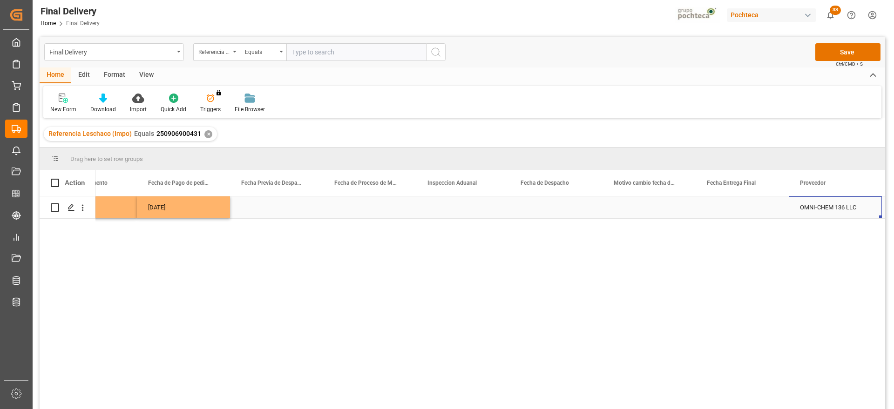
scroll to position [0, 2472]
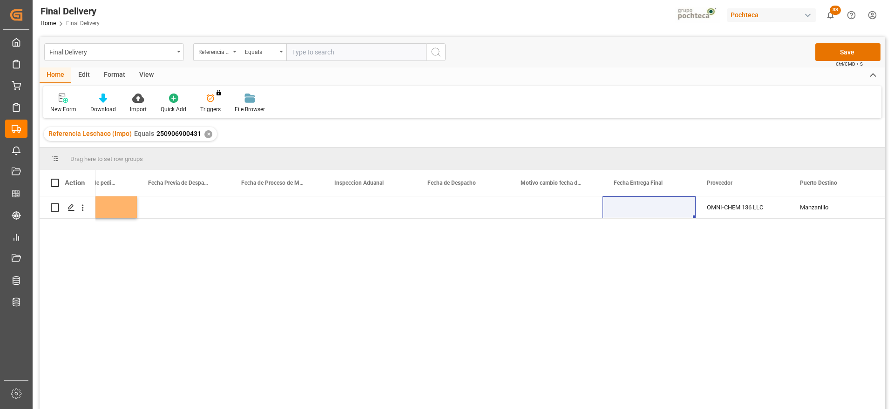
click at [842, 63] on span "Ctrl/CMD + S" at bounding box center [849, 64] width 27 height 7
click at [840, 51] on button "Save" at bounding box center [847, 52] width 65 height 18
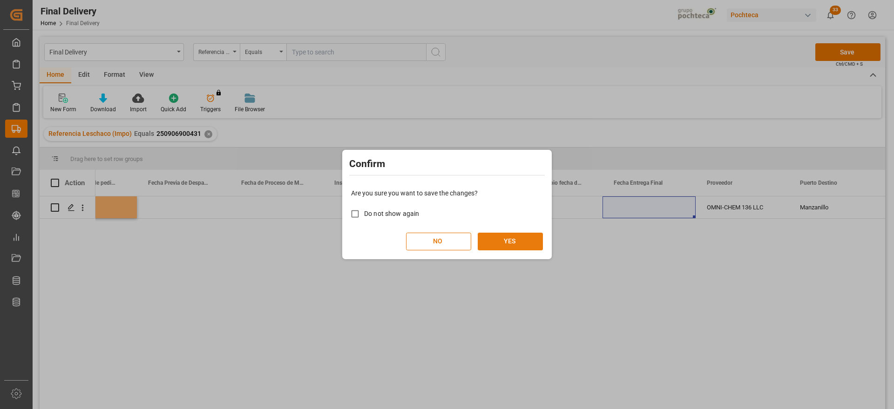
click at [518, 240] on button "YES" at bounding box center [510, 242] width 65 height 18
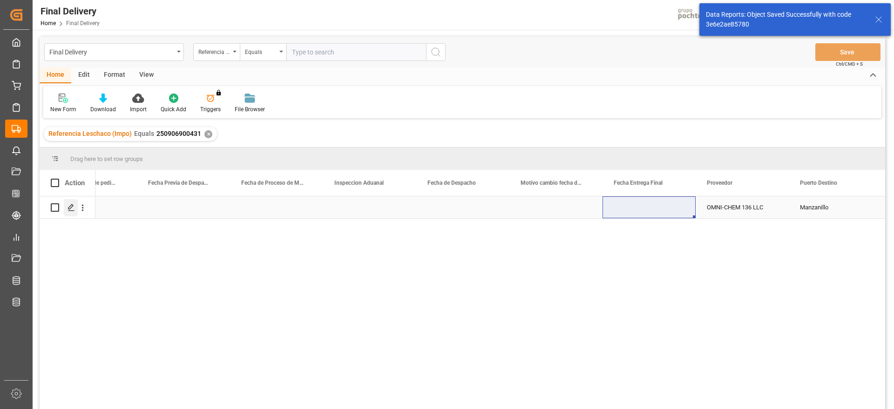
click at [71, 208] on icon "Press SPACE to select this row." at bounding box center [71, 207] width 7 height 7
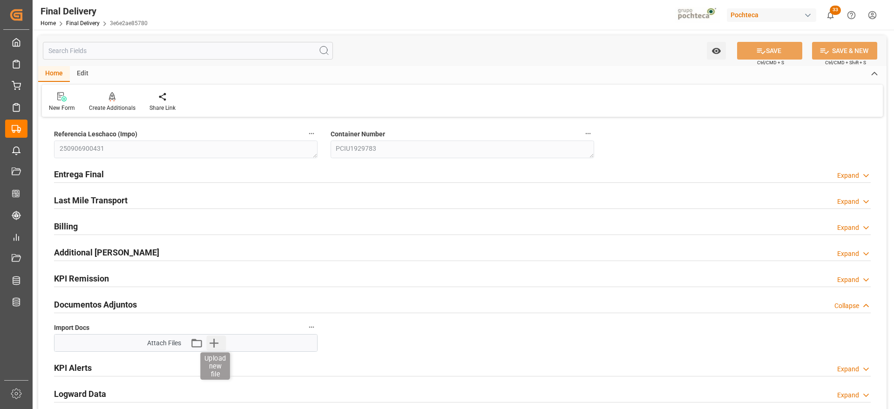
click at [213, 344] on icon "button" at bounding box center [213, 343] width 15 height 15
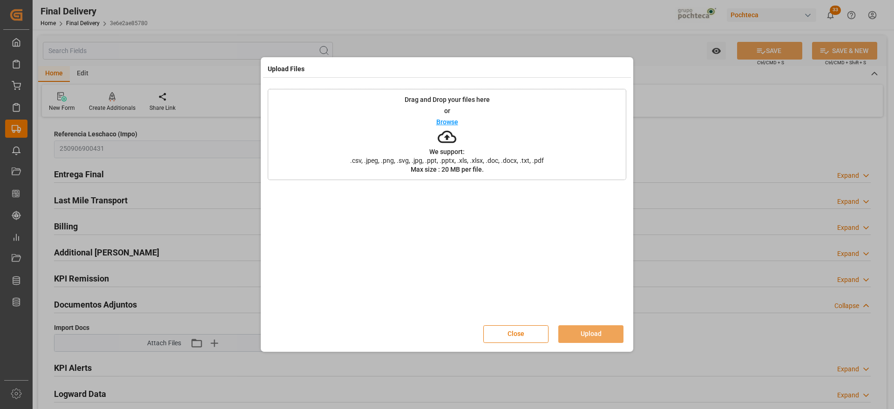
click at [525, 338] on button "Close" at bounding box center [515, 334] width 65 height 18
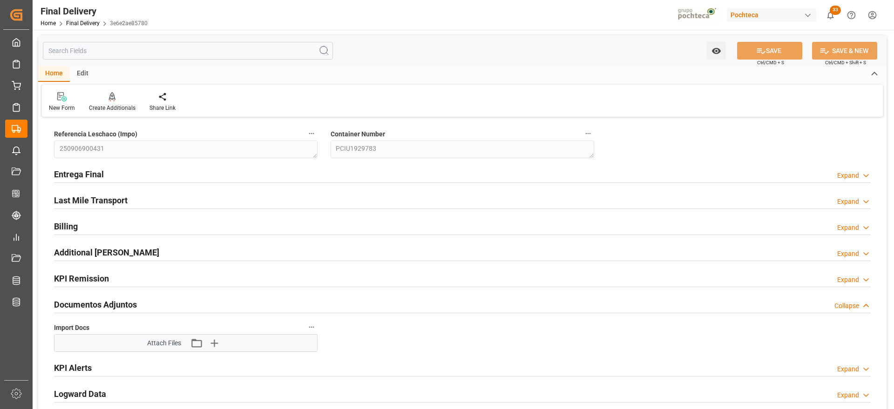
click at [190, 344] on div "Attach Files Attach existing file Upload new file" at bounding box center [185, 343] width 77 height 13
click at [193, 349] on icon "button" at bounding box center [196, 343] width 15 height 15
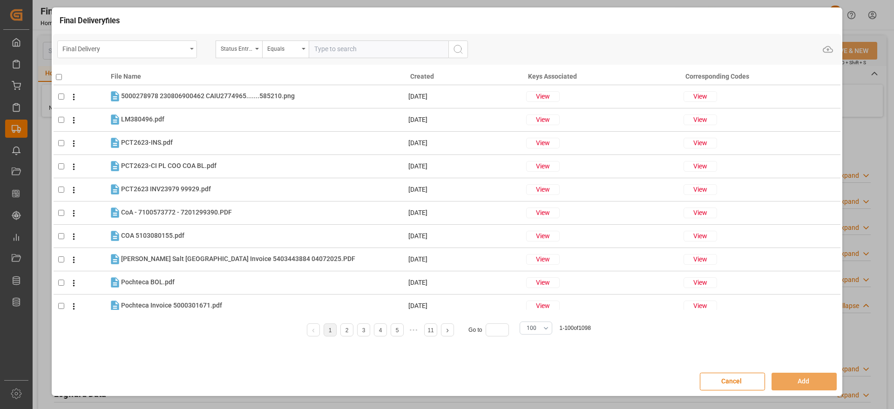
click at [163, 51] on div "Final Delivery" at bounding box center [124, 48] width 124 height 12
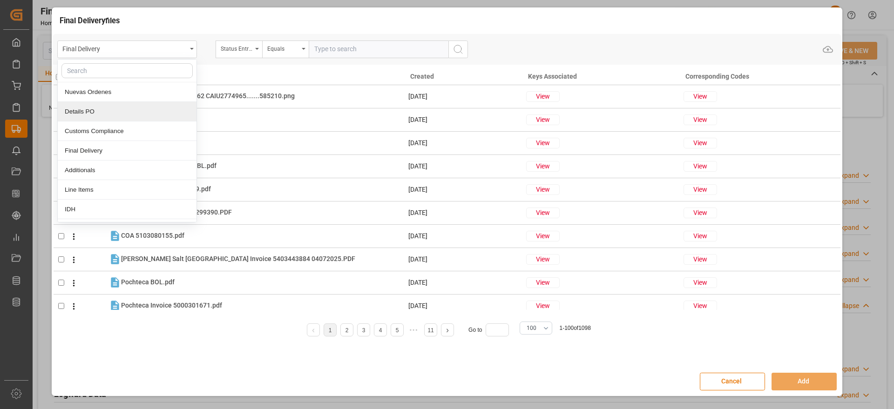
click at [109, 111] on div "Details PO" at bounding box center [127, 112] width 139 height 20
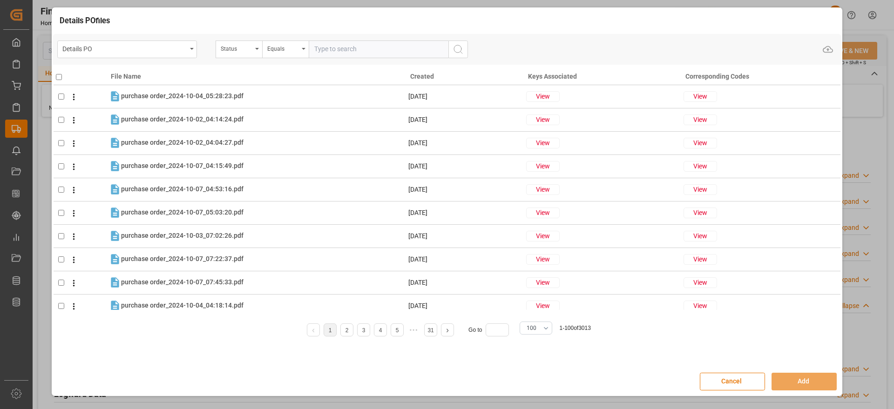
click at [357, 47] on input "text" at bounding box center [379, 50] width 140 height 18
click at [349, 50] on input "text" at bounding box center [379, 50] width 140 height 18
paste input "5000304626"
type input "5000304626"
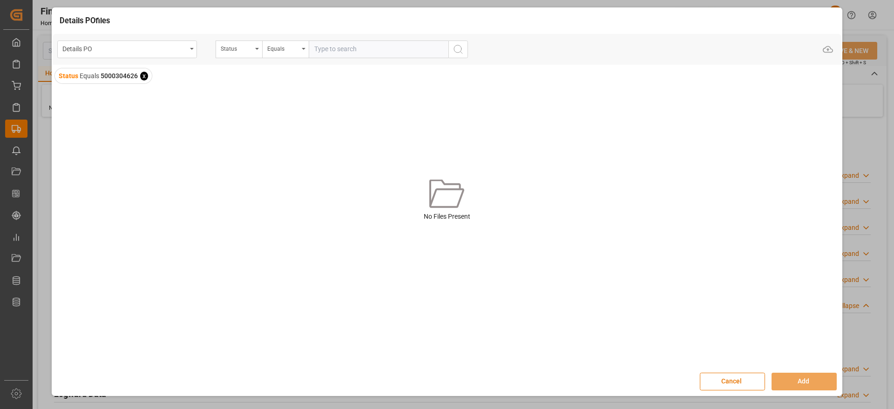
click at [143, 75] on span "x" at bounding box center [144, 76] width 8 height 9
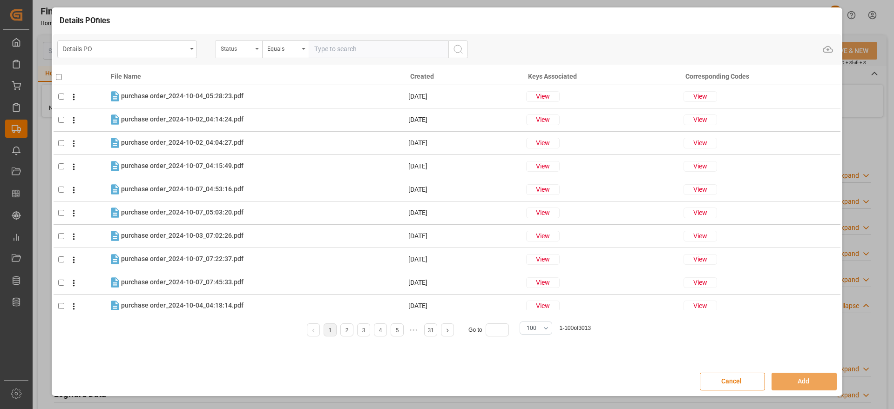
click at [250, 49] on div "Status" at bounding box center [237, 47] width 32 height 11
click at [253, 70] on input "text" at bounding box center [285, 70] width 131 height 15
type input "orde"
click at [257, 97] on div "Orden de Compra nuevo" at bounding box center [285, 92] width 139 height 20
click at [352, 44] on input "text" at bounding box center [379, 50] width 140 height 18
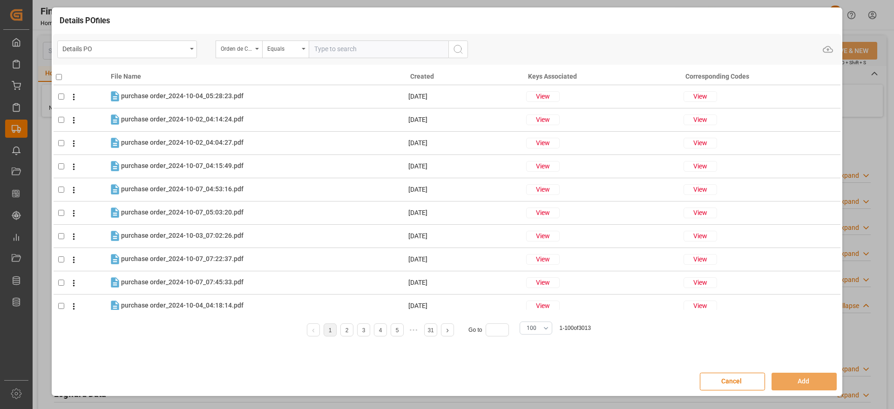
paste input "5000304626"
type input "5000304626"
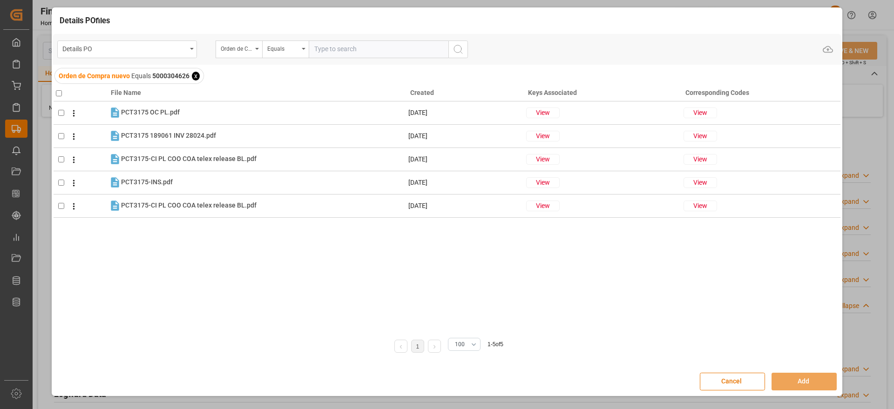
click at [59, 94] on input "checkbox" at bounding box center [59, 93] width 6 height 6
checkbox input "true"
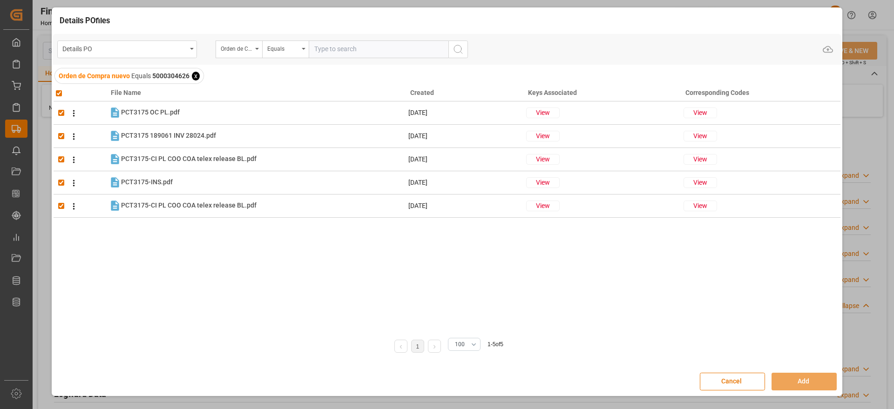
checkbox input "true"
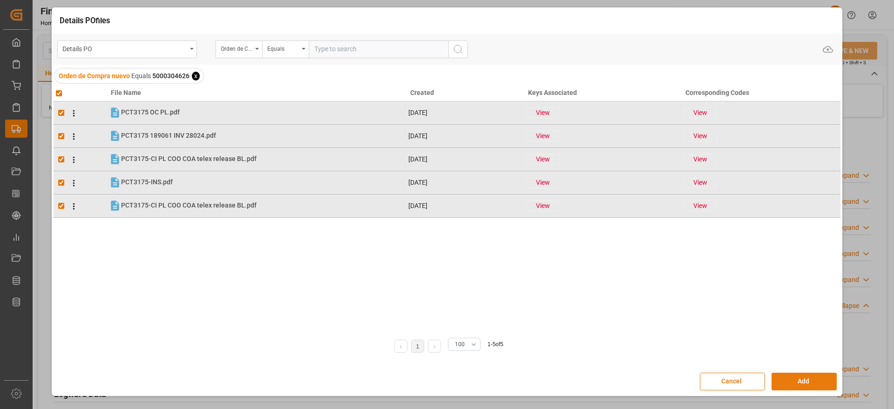
click at [804, 379] on button "Add" at bounding box center [803, 382] width 65 height 18
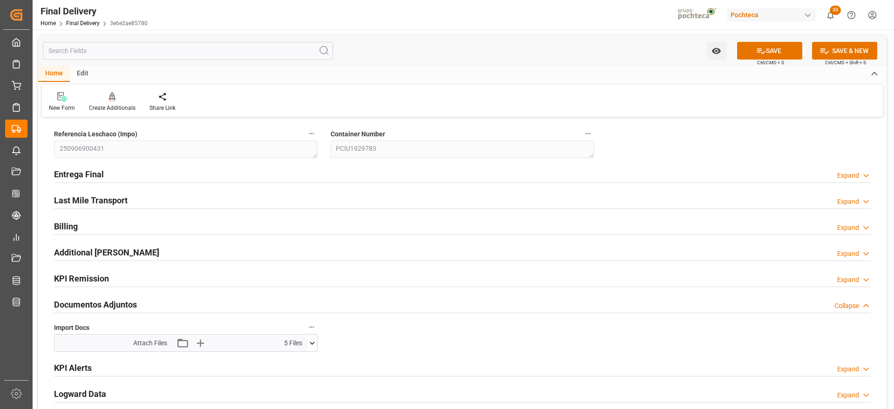
click at [311, 342] on icon at bounding box center [312, 343] width 10 height 10
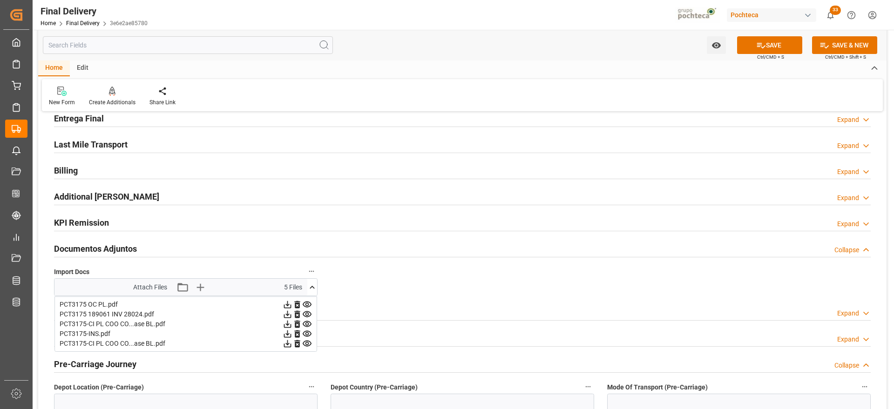
scroll to position [116, 0]
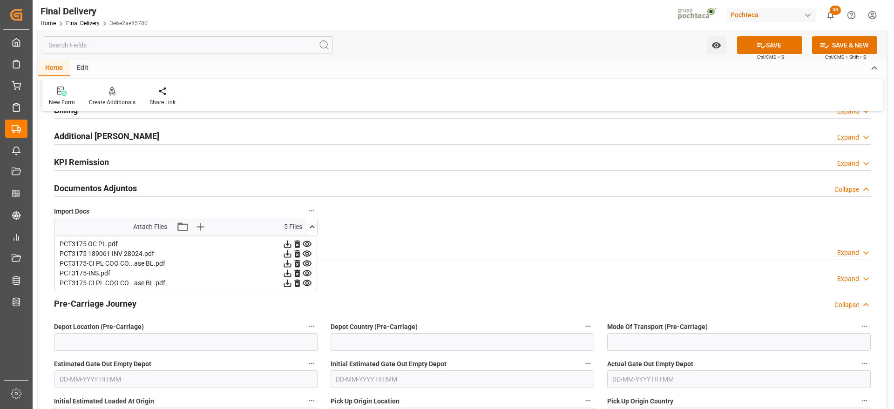
click at [297, 253] on icon at bounding box center [297, 253] width 6 height 7
drag, startPoint x: 311, startPoint y: 228, endPoint x: 356, endPoint y: 231, distance: 44.8
click at [311, 229] on icon at bounding box center [312, 227] width 10 height 10
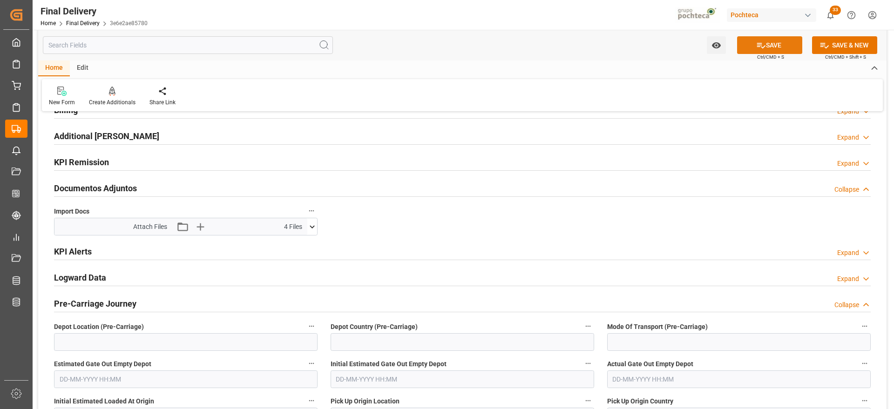
click at [784, 46] on button "SAVE" at bounding box center [769, 45] width 65 height 18
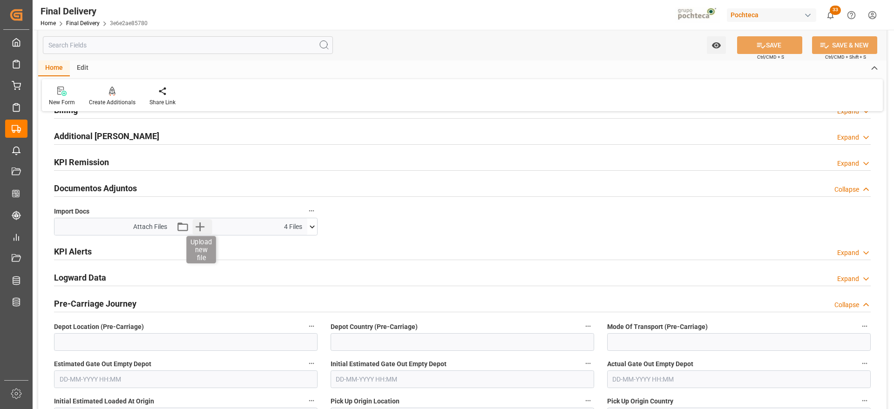
click at [201, 230] on icon "button" at bounding box center [199, 226] width 15 height 15
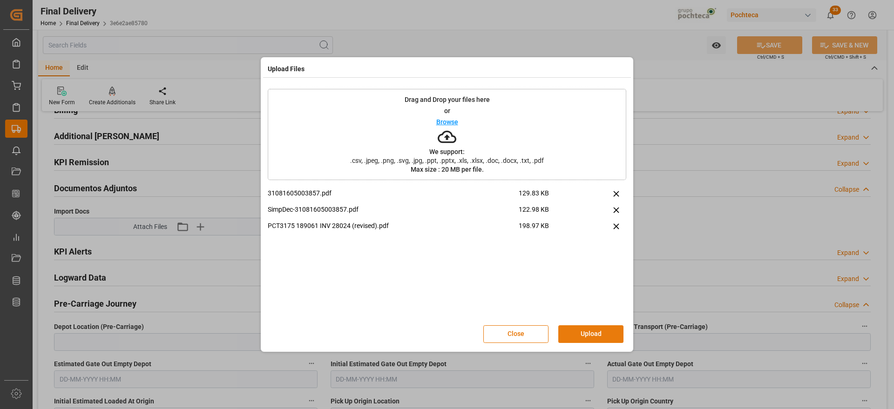
click at [599, 331] on button "Upload" at bounding box center [590, 334] width 65 height 18
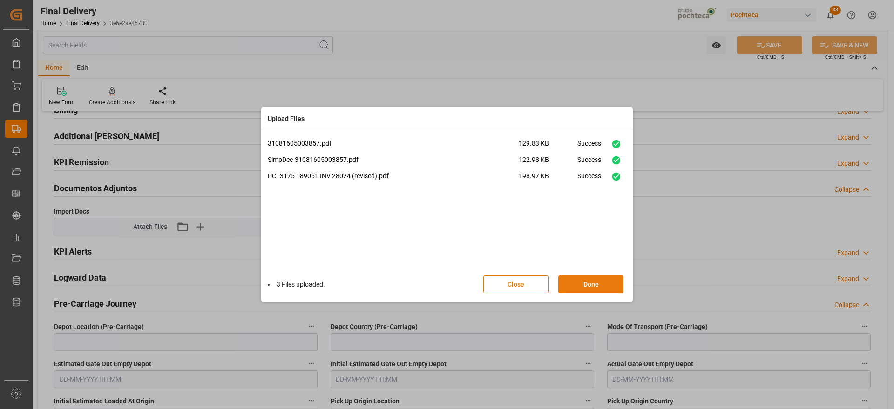
click at [582, 284] on button "Done" at bounding box center [590, 285] width 65 height 18
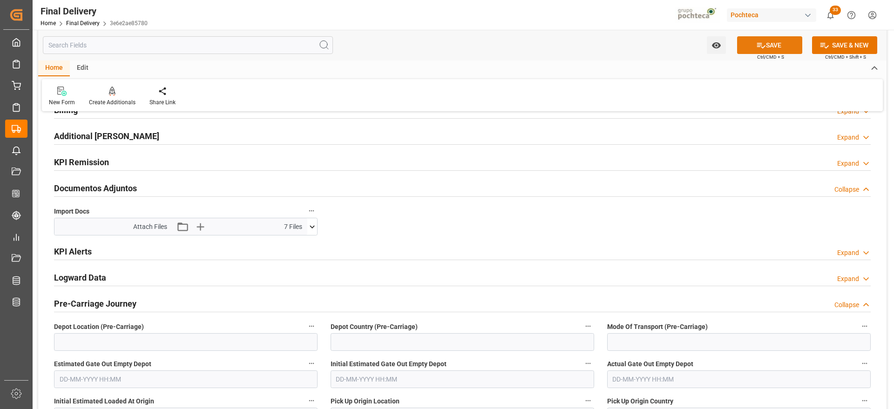
click at [769, 48] on button "SAVE" at bounding box center [769, 45] width 65 height 18
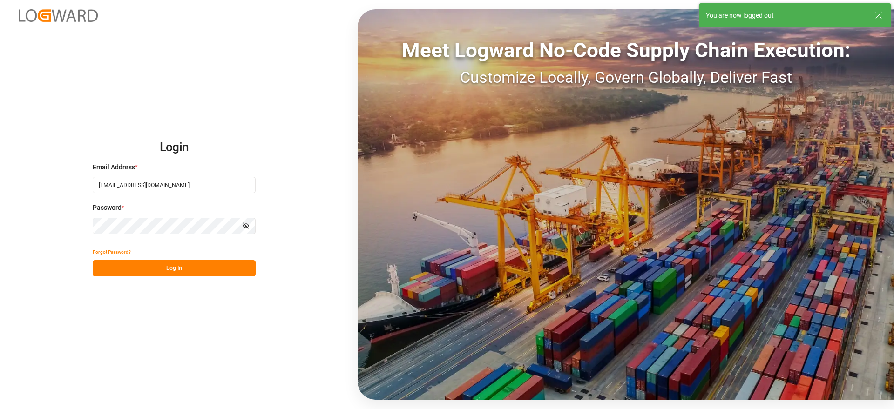
click at [194, 265] on button "Log In" at bounding box center [174, 268] width 163 height 16
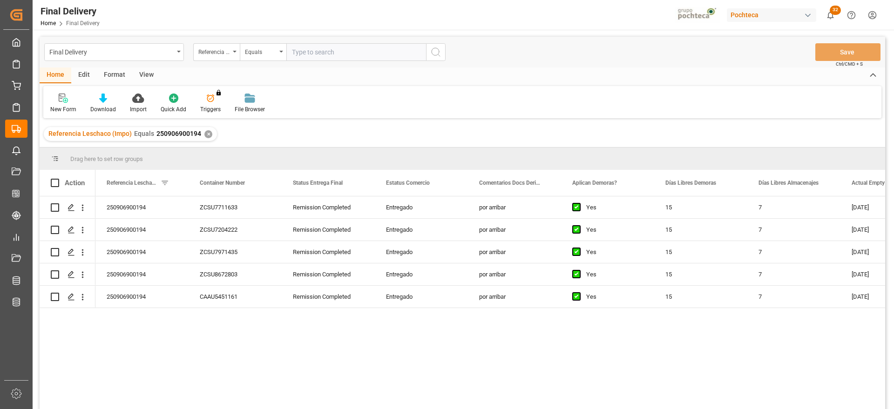
click at [206, 135] on div "✕" at bounding box center [208, 134] width 8 height 8
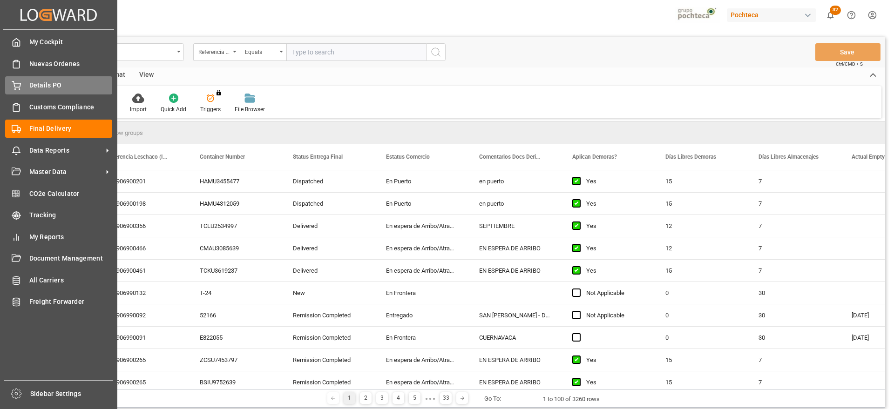
click at [53, 81] on span "Details PO" at bounding box center [70, 86] width 83 height 10
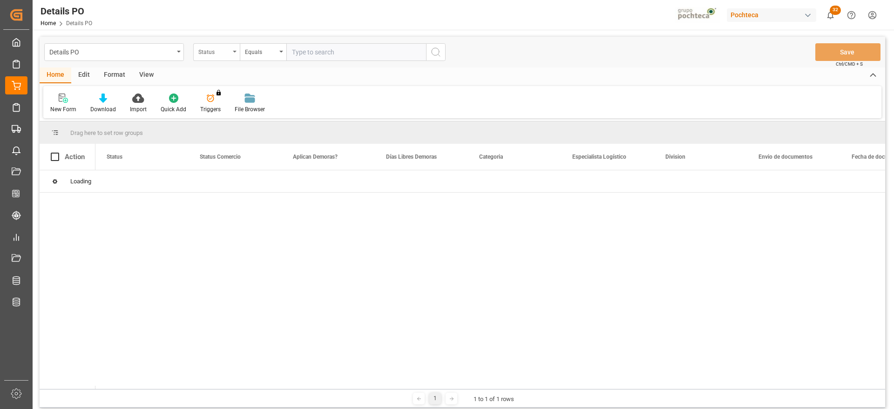
click at [209, 49] on div "Status" at bounding box center [214, 51] width 32 height 11
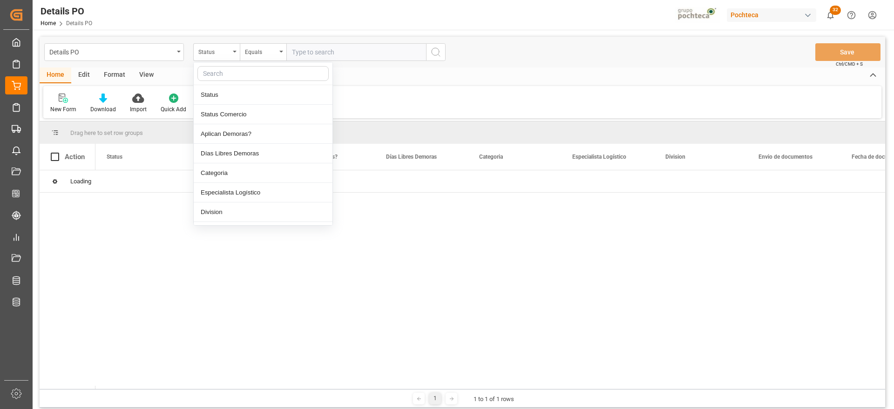
click at [223, 74] on input "text" at bounding box center [262, 73] width 131 height 15
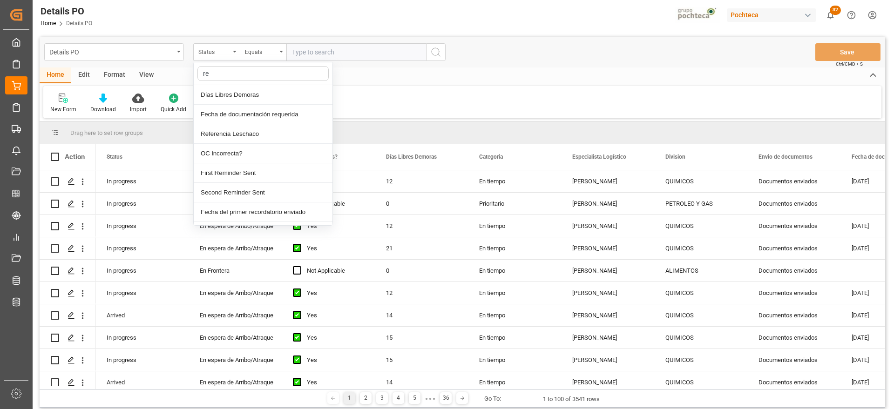
type input "ref"
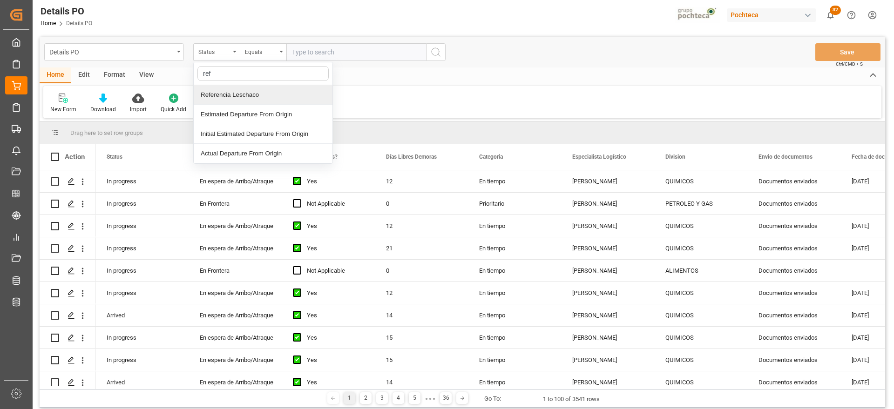
click at [267, 98] on div "Referencia Leschaco" at bounding box center [263, 95] width 139 height 20
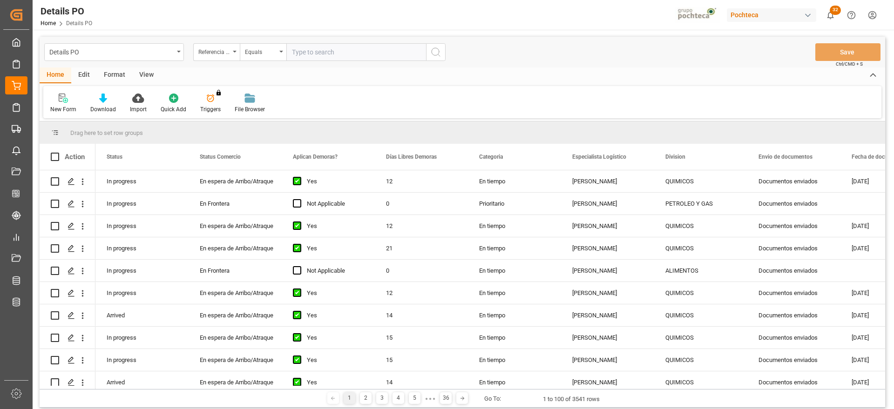
click at [314, 52] on input "text" at bounding box center [356, 52] width 140 height 18
paste input "250906900356"
type input "250906900356"
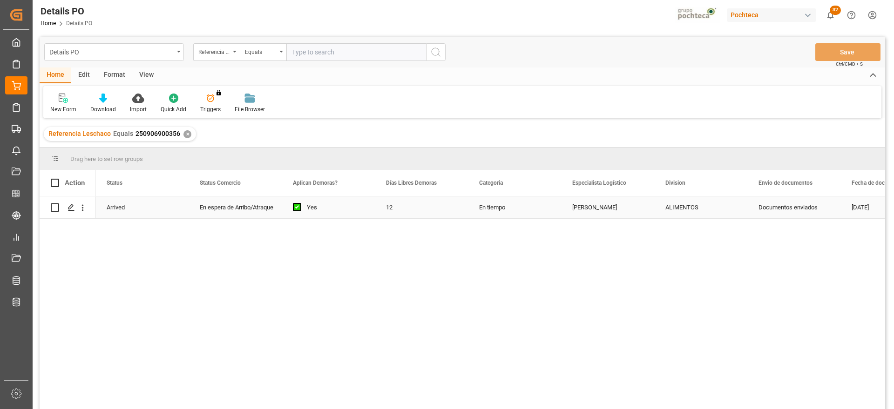
click at [243, 213] on div "En espera de Arribo/Atraque" at bounding box center [235, 207] width 71 height 21
click at [263, 212] on icon "open menu" at bounding box center [264, 213] width 11 height 11
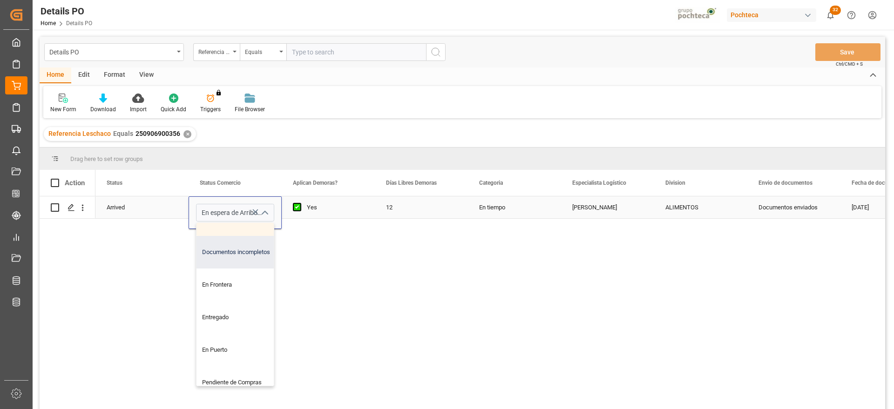
scroll to position [116, 0]
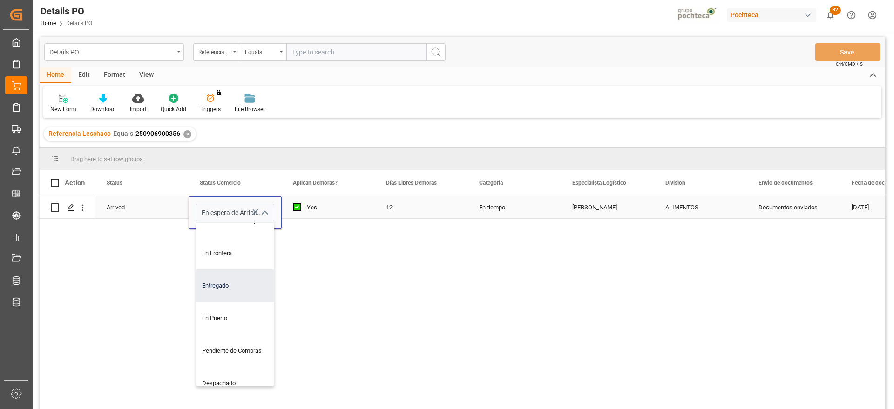
click at [229, 289] on div "Entregado" at bounding box center [240, 286] width 88 height 33
type input "Entregado"
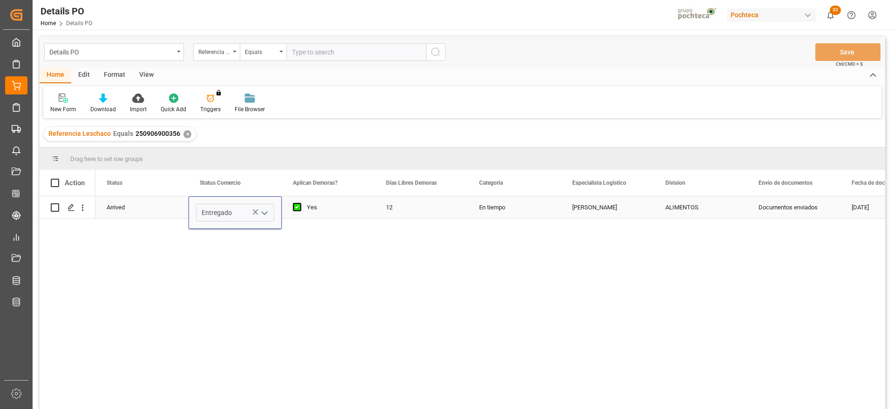
click at [379, 203] on div "12" at bounding box center [421, 207] width 93 height 22
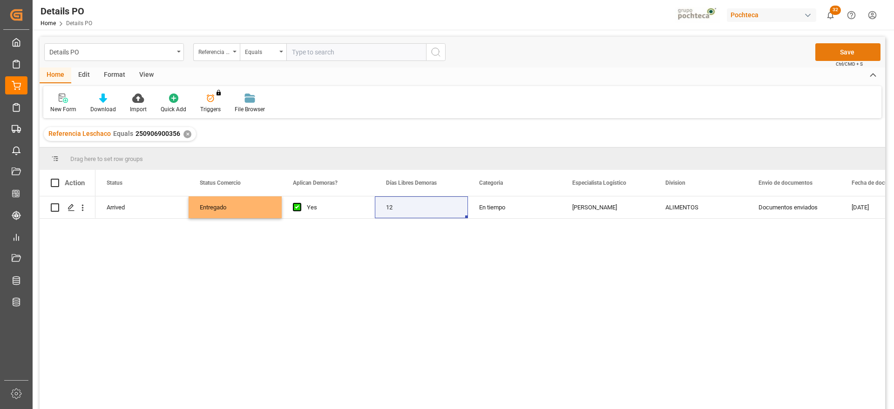
click at [850, 51] on button "Save" at bounding box center [847, 52] width 65 height 18
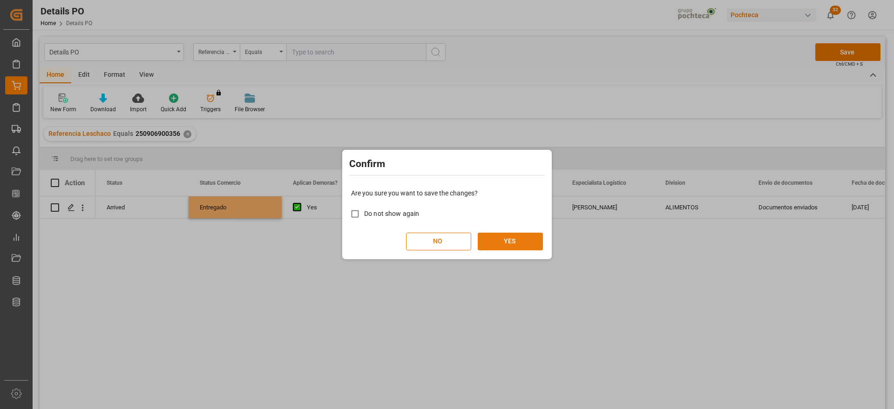
click at [517, 243] on button "YES" at bounding box center [510, 242] width 65 height 18
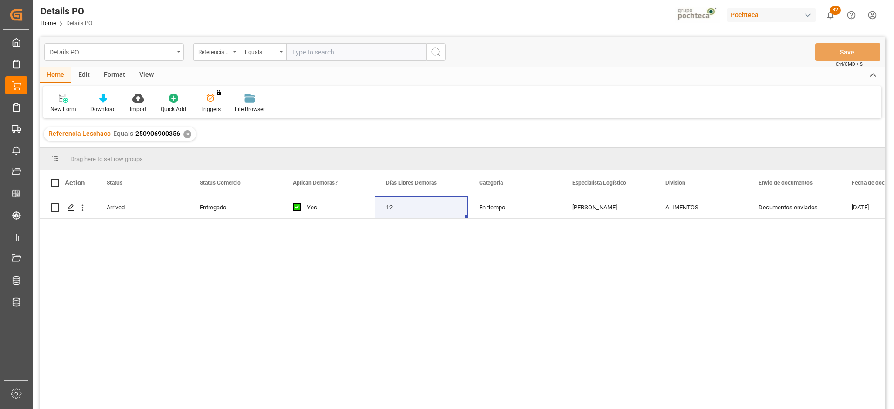
click at [184, 134] on div "✕" at bounding box center [187, 134] width 8 height 8
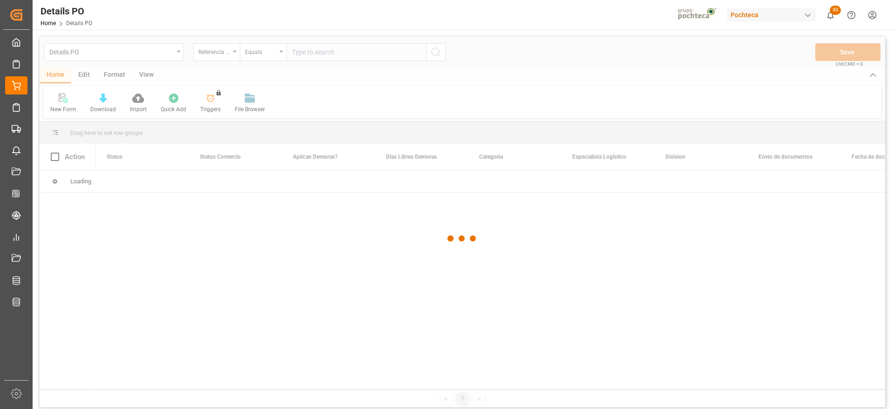
click at [333, 51] on div at bounding box center [462, 239] width 845 height 404
click at [328, 51] on div at bounding box center [462, 239] width 845 height 404
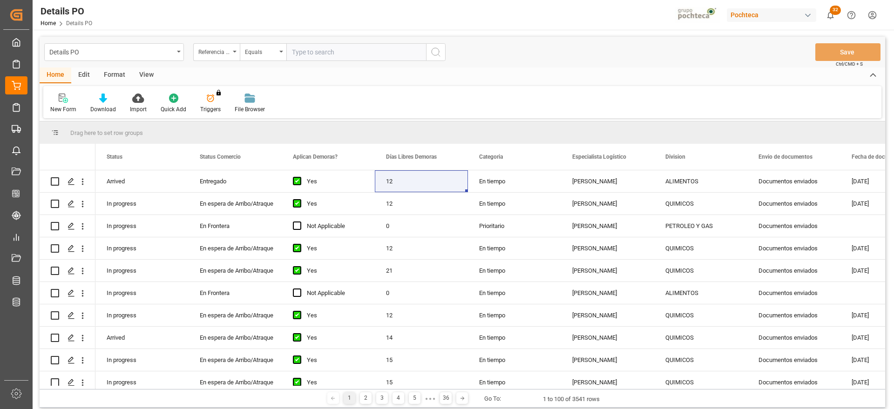
click at [322, 54] on input "text" at bounding box center [356, 52] width 140 height 18
paste input "250906900466"
type input "250906900466"
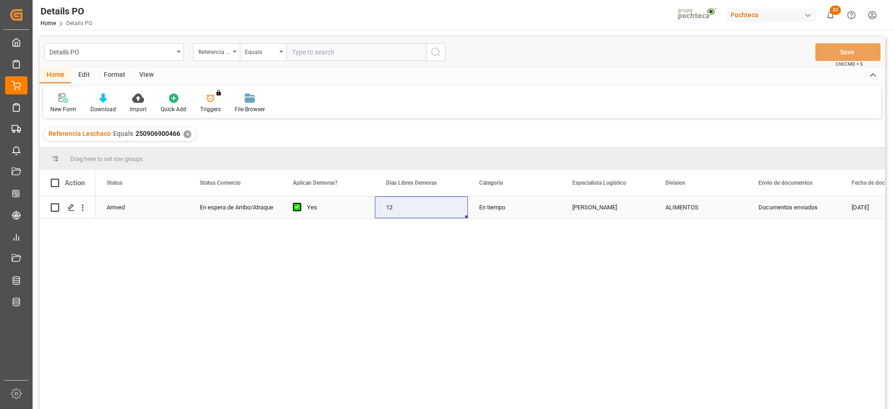
click at [251, 204] on div "En espera de Arribo/Atraque" at bounding box center [235, 207] width 71 height 21
click at [270, 208] on icon "open menu" at bounding box center [264, 213] width 11 height 11
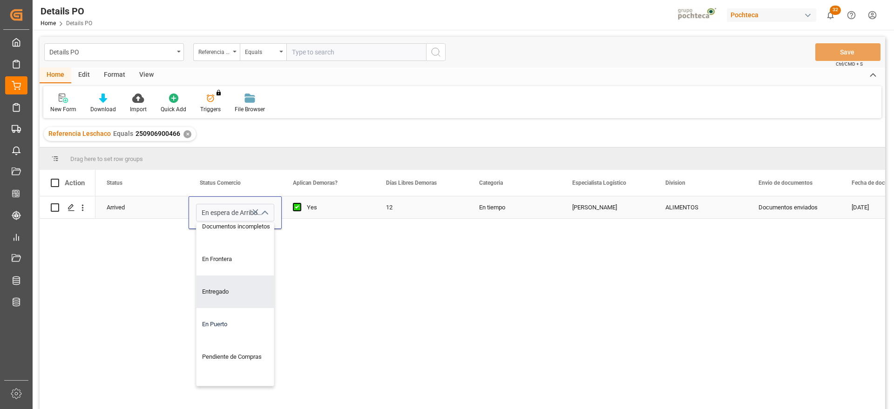
scroll to position [116, 0]
click at [233, 293] on div "Entregado" at bounding box center [240, 286] width 88 height 33
type input "Entregado"
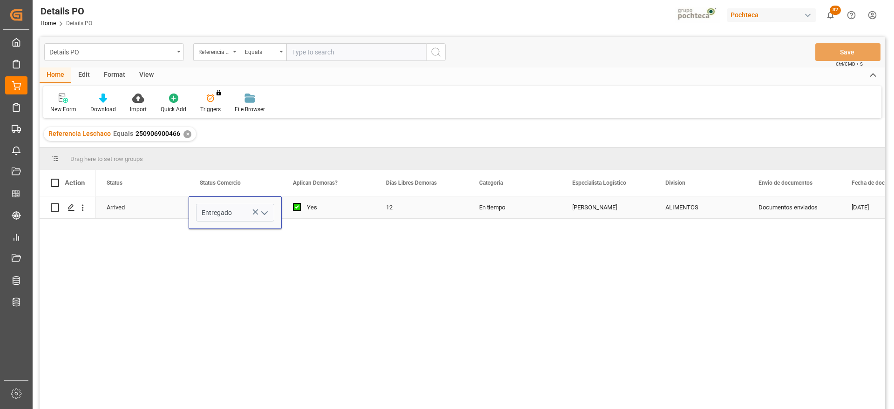
click at [395, 211] on div "12" at bounding box center [421, 207] width 93 height 22
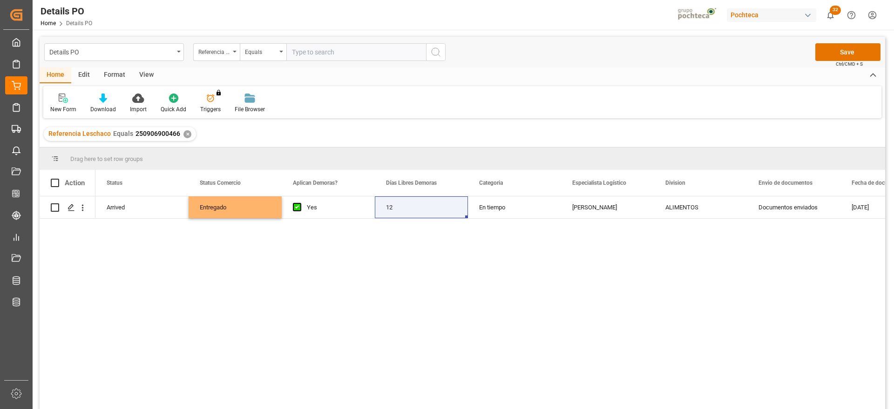
click at [856, 61] on span "Ctrl/CMD + S" at bounding box center [849, 64] width 27 height 7
click at [850, 52] on button "Save" at bounding box center [847, 52] width 65 height 18
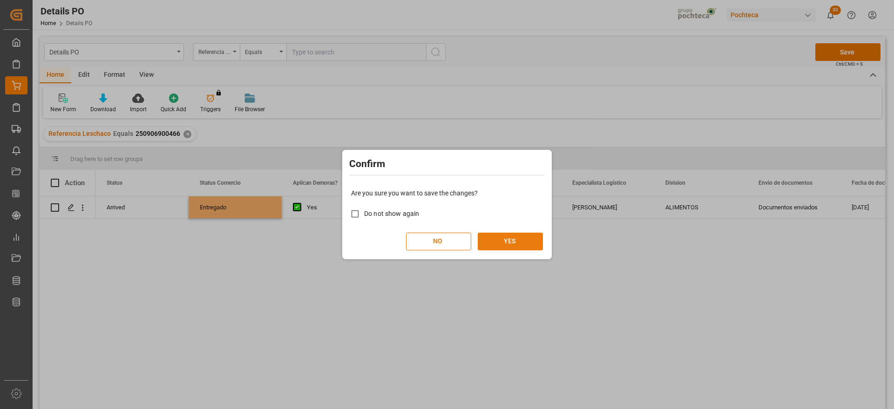
click at [514, 240] on button "YES" at bounding box center [510, 242] width 65 height 18
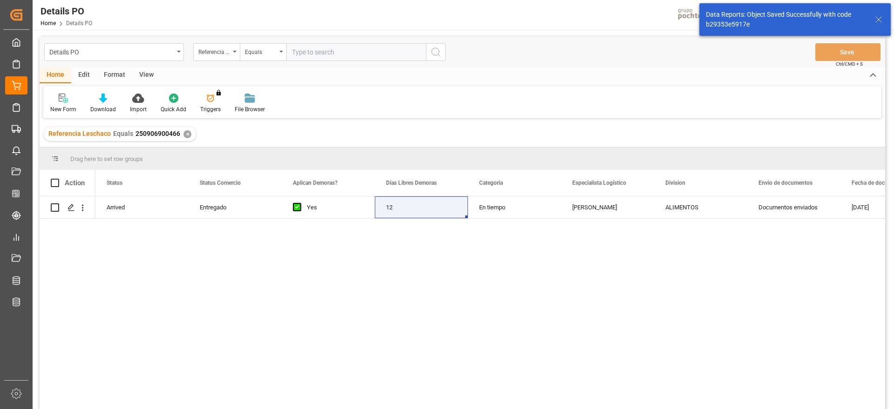
click at [187, 133] on div "✕" at bounding box center [187, 134] width 8 height 8
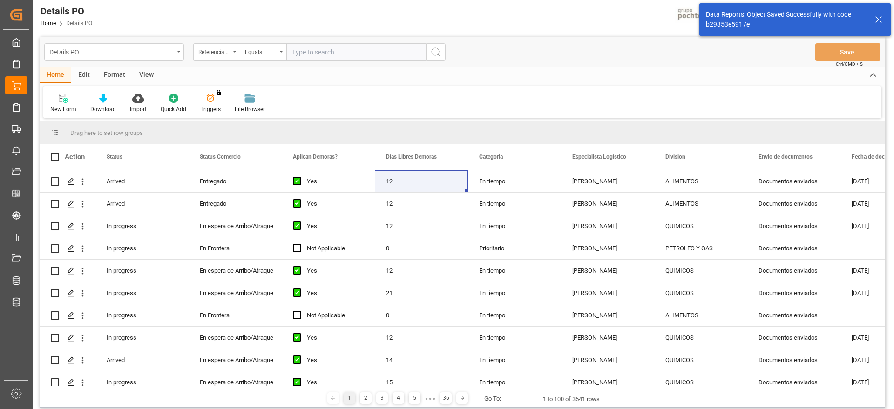
click at [339, 52] on input "text" at bounding box center [356, 52] width 140 height 18
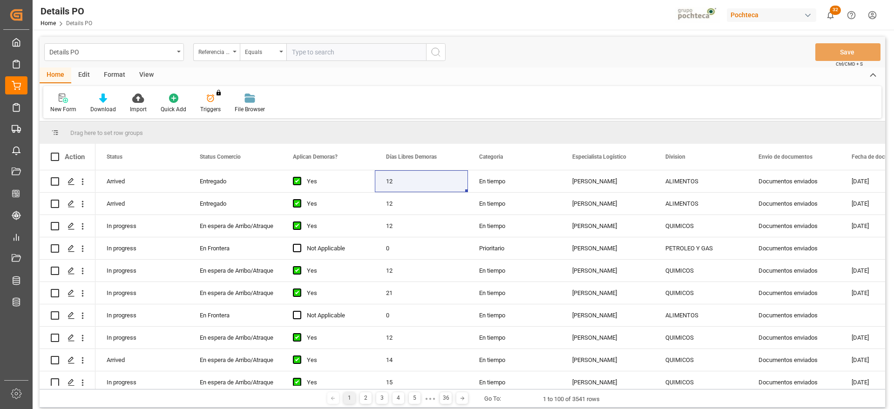
paste input "250906900461"
type input "250906900461"
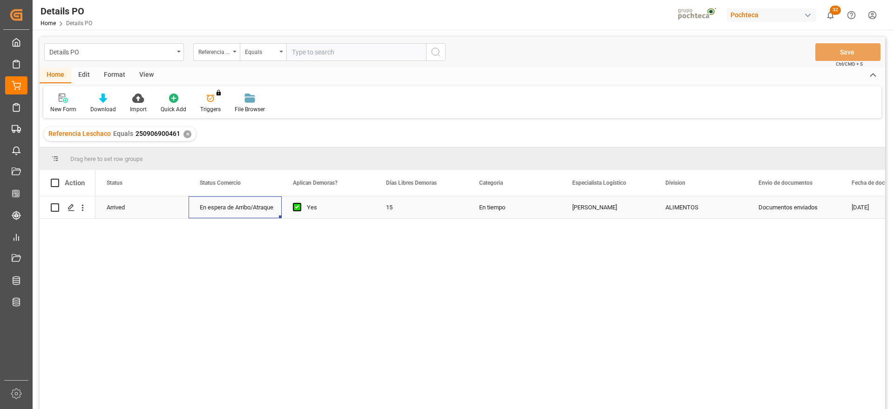
click at [253, 201] on div "En espera de Arribo/Atraque" at bounding box center [235, 207] width 71 height 21
click at [267, 208] on icon "open menu" at bounding box center [264, 213] width 11 height 11
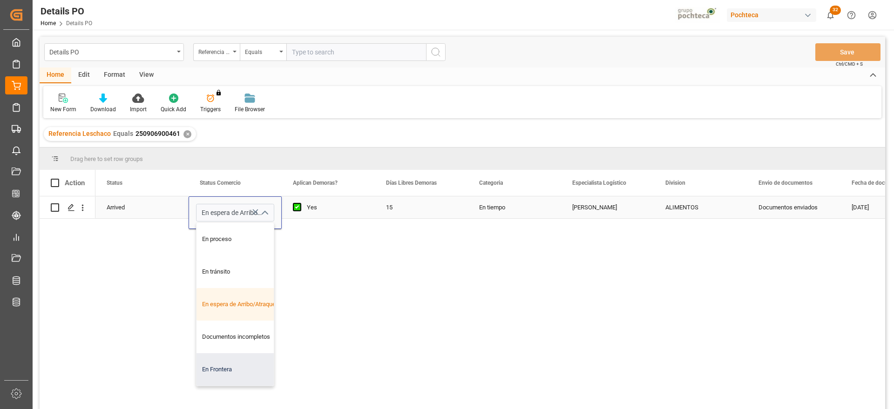
scroll to position [58, 0]
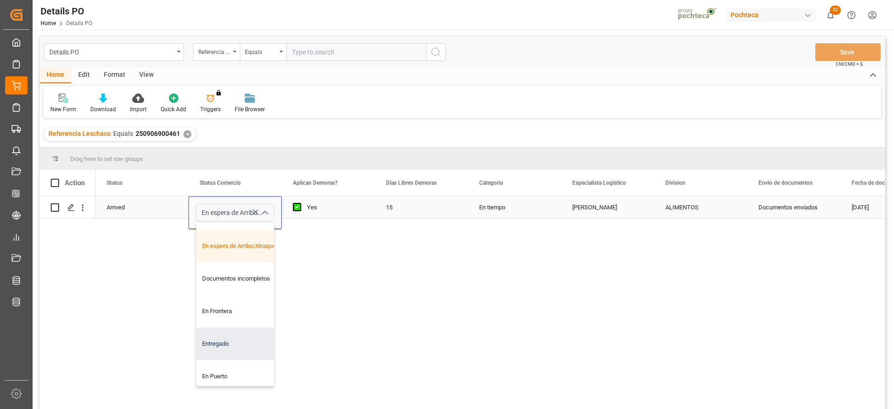
click at [252, 345] on div "Entregado" at bounding box center [240, 344] width 88 height 33
type input "Entregado"
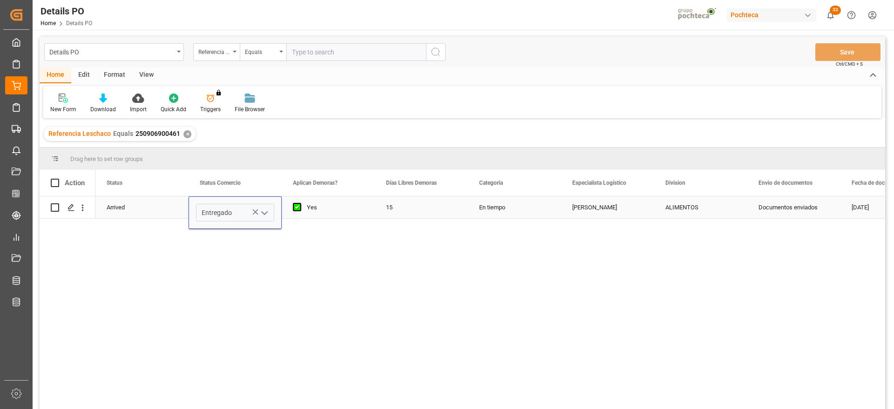
click at [440, 206] on div "15" at bounding box center [421, 207] width 93 height 22
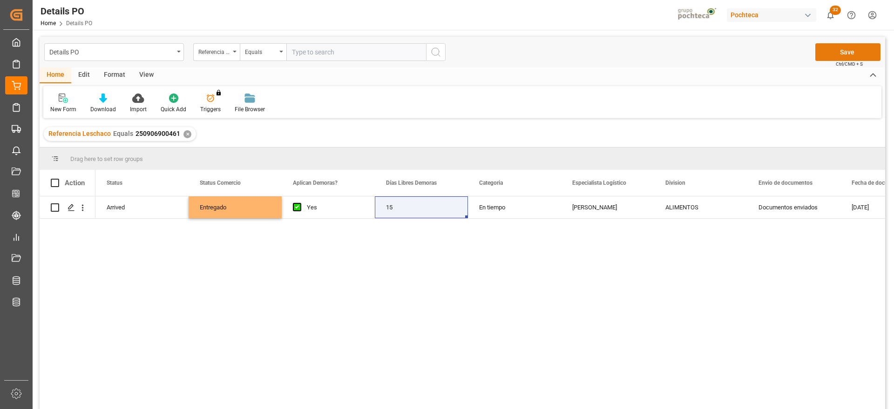
click at [872, 52] on button "Save" at bounding box center [847, 52] width 65 height 18
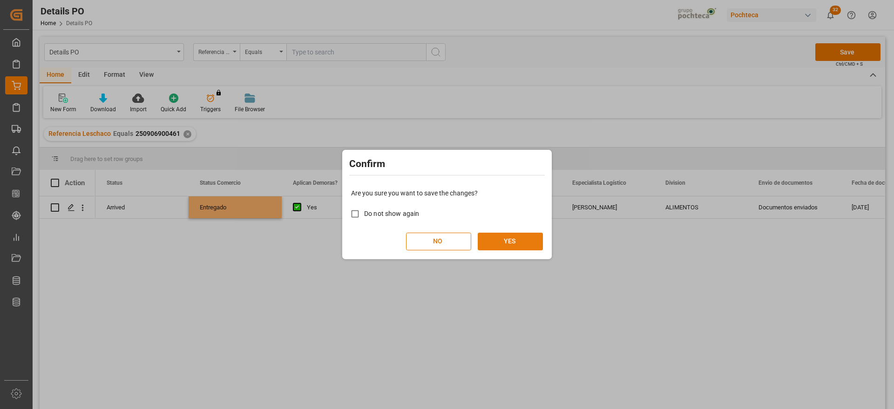
click at [530, 237] on button "YES" at bounding box center [510, 242] width 65 height 18
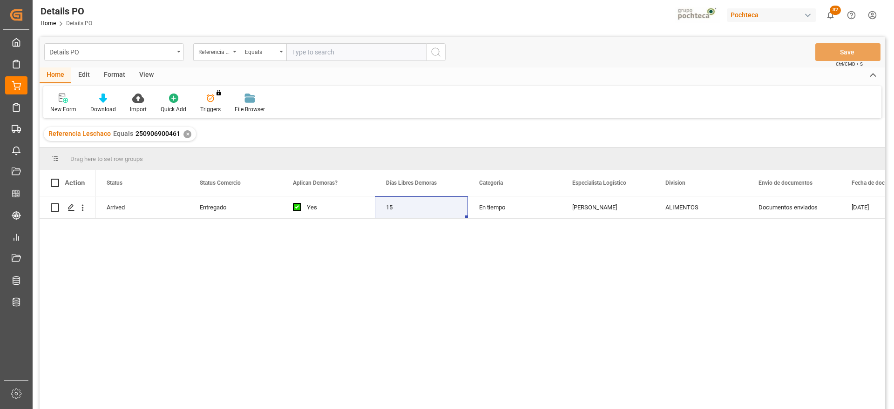
click at [183, 134] on div "✕" at bounding box center [187, 134] width 8 height 8
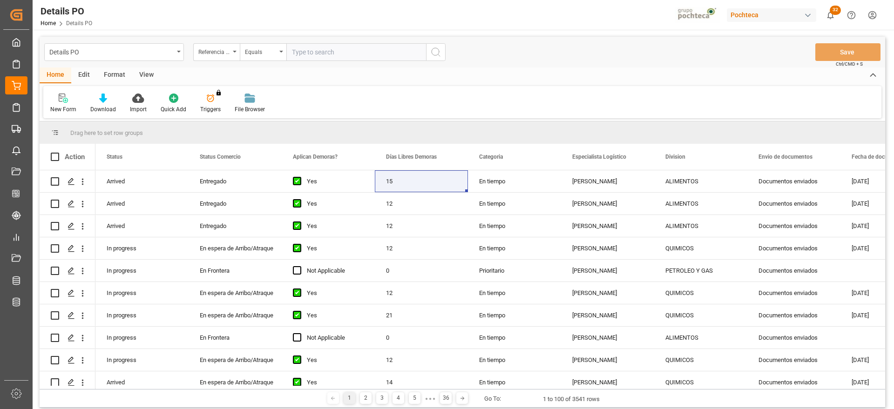
click at [349, 50] on input "text" at bounding box center [356, 52] width 140 height 18
paste input "250906900472"
type input "250906900472"
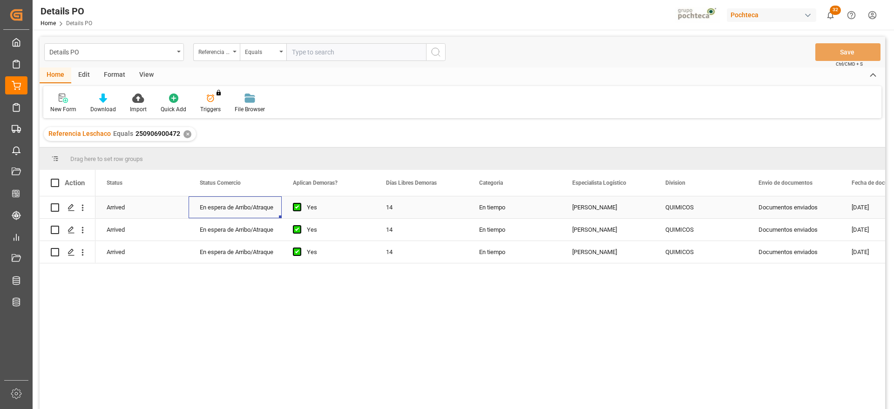
click at [241, 203] on div "En espera de Arribo/Atraque" at bounding box center [235, 207] width 71 height 21
click at [560, 219] on div "En tiempo" at bounding box center [514, 230] width 93 height 22
click at [676, 219] on div "QUIMICOS" at bounding box center [700, 229] width 71 height 21
click at [661, 207] on div "QUIMICOS" at bounding box center [700, 207] width 93 height 22
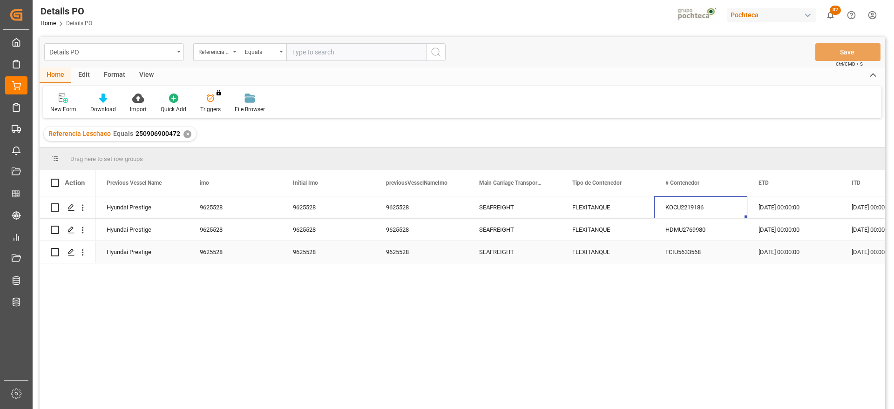
click at [708, 253] on div "FCIU5633568" at bounding box center [700, 252] width 93 height 22
click at [392, 255] on div "9625528" at bounding box center [421, 252] width 93 height 22
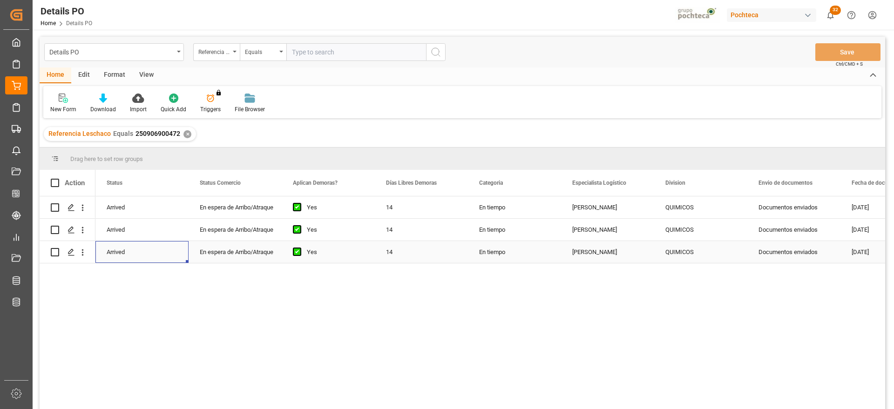
click at [240, 256] on div "En espera de Arribo/Atraque" at bounding box center [235, 252] width 71 height 21
click at [261, 243] on icon "open menu" at bounding box center [264, 247] width 11 height 11
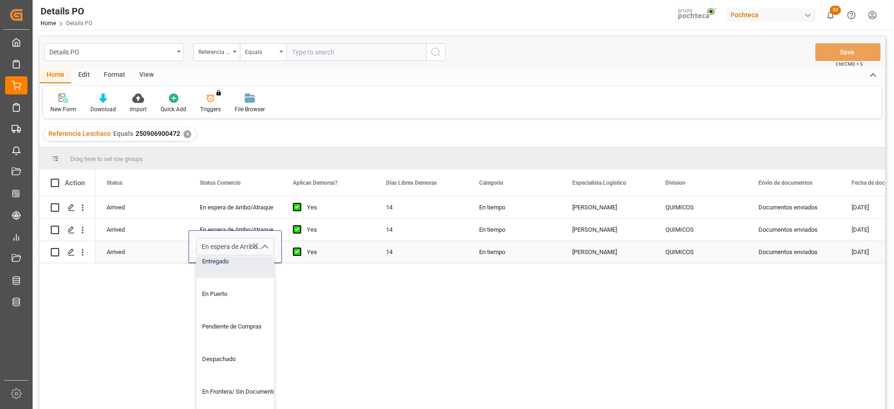
click at [238, 265] on div "Entregado" at bounding box center [240, 261] width 88 height 33
type input "Entregado"
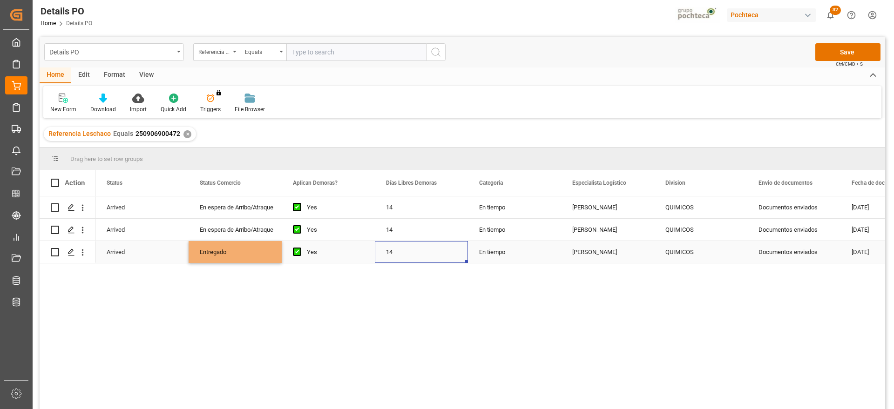
click at [391, 247] on div "14" at bounding box center [421, 252] width 93 height 22
click at [851, 46] on button "Save" at bounding box center [847, 52] width 65 height 18
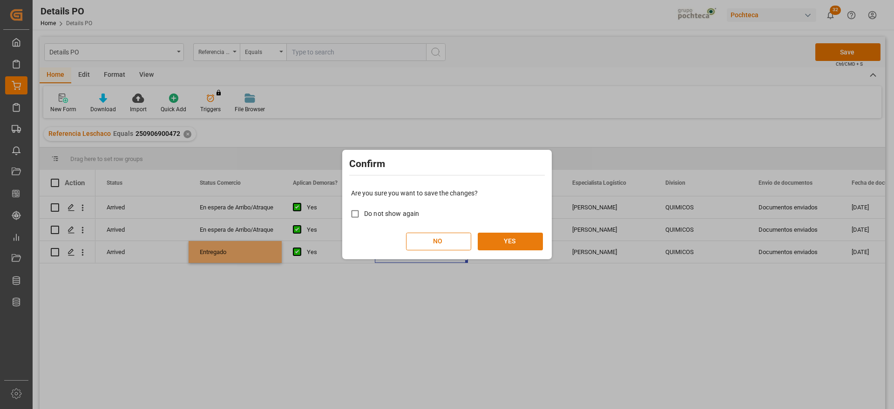
click at [510, 242] on button "YES" at bounding box center [510, 242] width 65 height 18
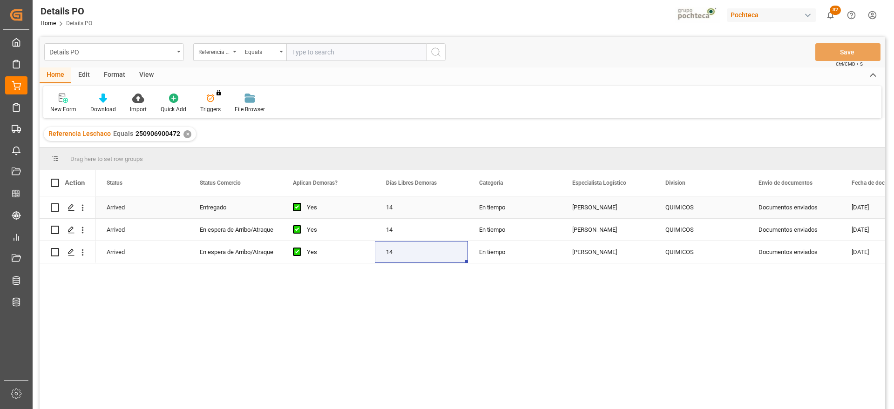
click at [214, 216] on div "Entregado" at bounding box center [235, 207] width 71 height 21
click at [570, 218] on div "[PERSON_NAME]" at bounding box center [607, 207] width 93 height 22
click at [183, 133] on div "✕" at bounding box center [187, 134] width 8 height 8
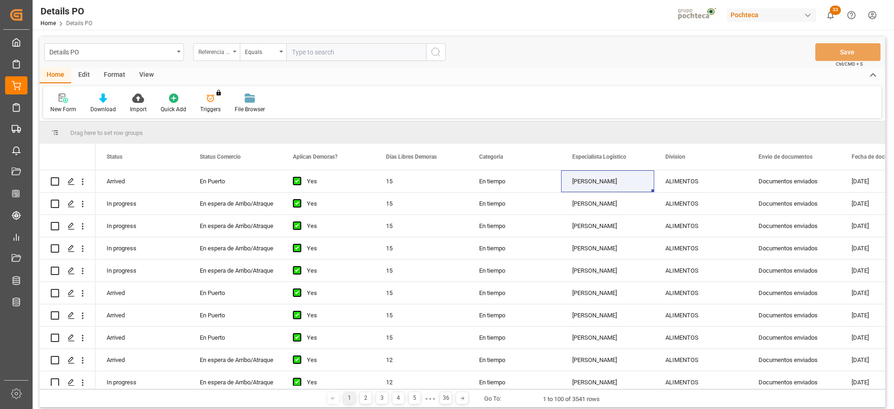
click at [214, 46] on div "Referencia Leschaco" at bounding box center [214, 51] width 32 height 11
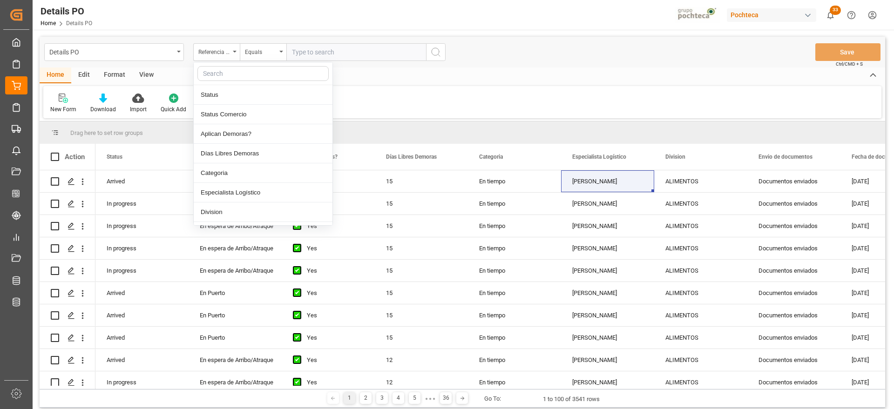
click at [221, 77] on input "text" at bounding box center [262, 73] width 131 height 15
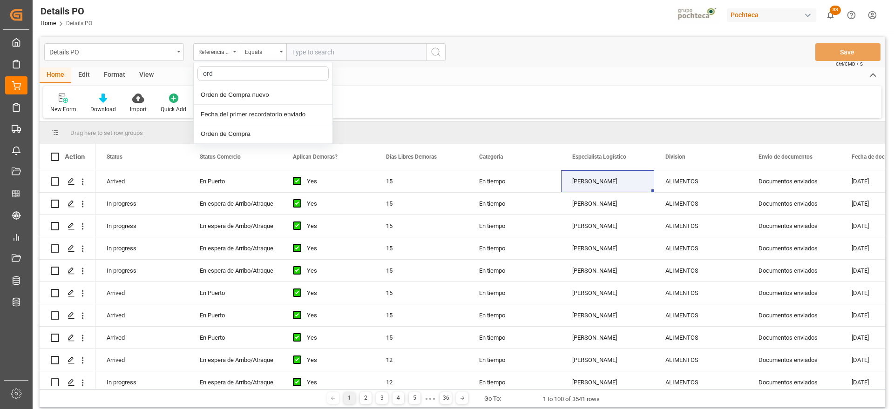
type input "orde"
click at [255, 95] on div "Orden de Compra nuevo" at bounding box center [263, 95] width 139 height 20
click at [328, 62] on div "Details PO Orden de Compra nuevo Equals Save Ctrl/CMD + S" at bounding box center [462, 52] width 845 height 31
click at [329, 53] on input "text" at bounding box center [356, 52] width 140 height 18
paste input "5000306321"
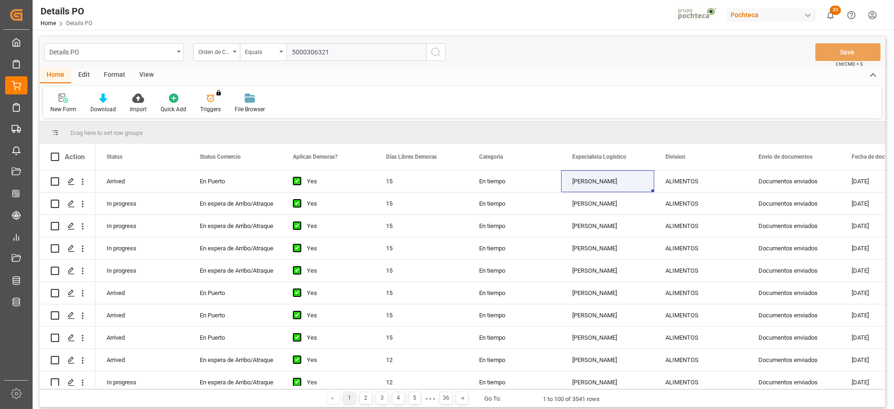
type input "5000306321"
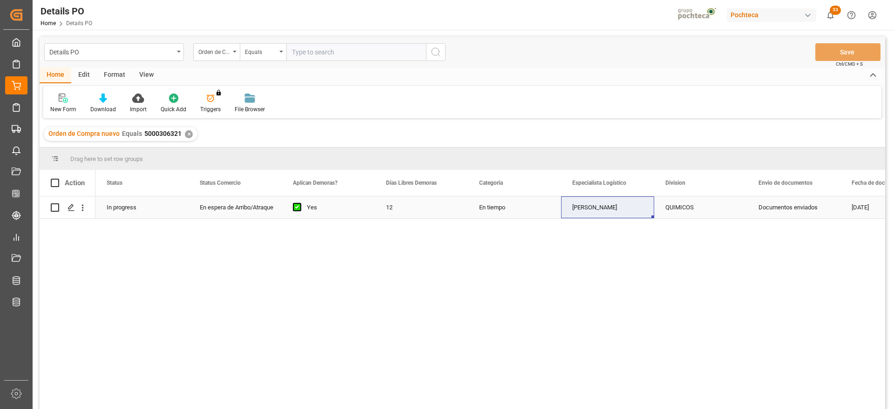
click at [301, 201] on div "Press SPACE to select this row." at bounding box center [300, 207] width 14 height 21
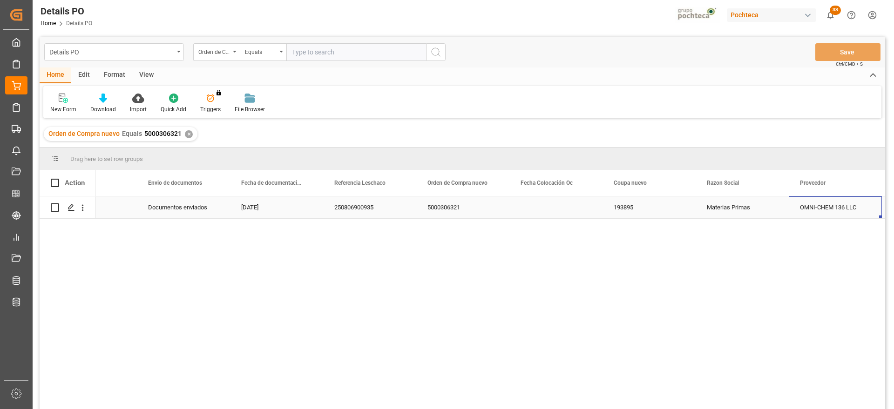
scroll to position [0, 610]
click at [367, 211] on div "250806900935" at bounding box center [369, 207] width 93 height 22
click at [376, 210] on div "250806900935" at bounding box center [369, 207] width 93 height 22
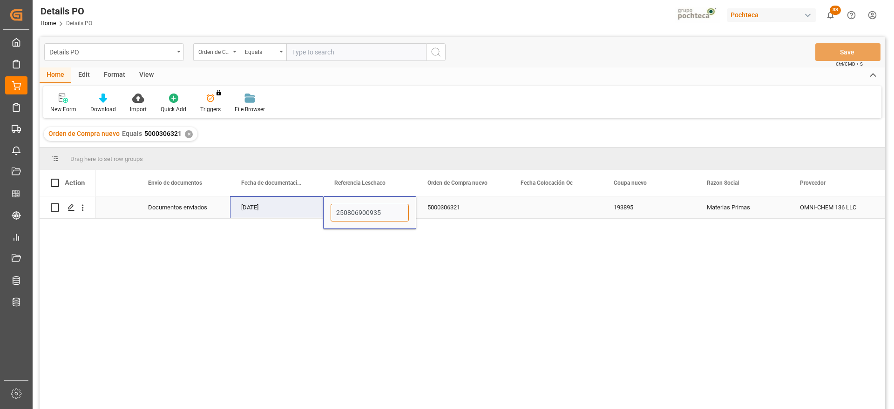
drag, startPoint x: 387, startPoint y: 209, endPoint x: 310, endPoint y: 210, distance: 77.3
paste input "90690058"
type input "250906900585"
click at [443, 208] on div "5000306321" at bounding box center [462, 207] width 93 height 22
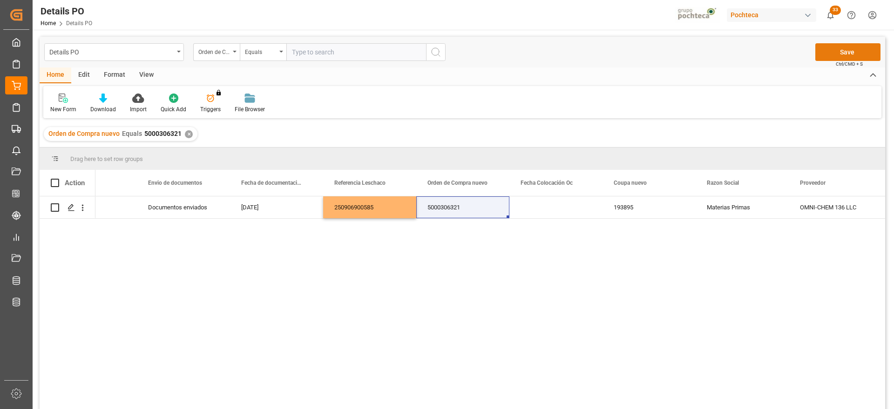
click at [851, 46] on button "Save" at bounding box center [847, 52] width 65 height 18
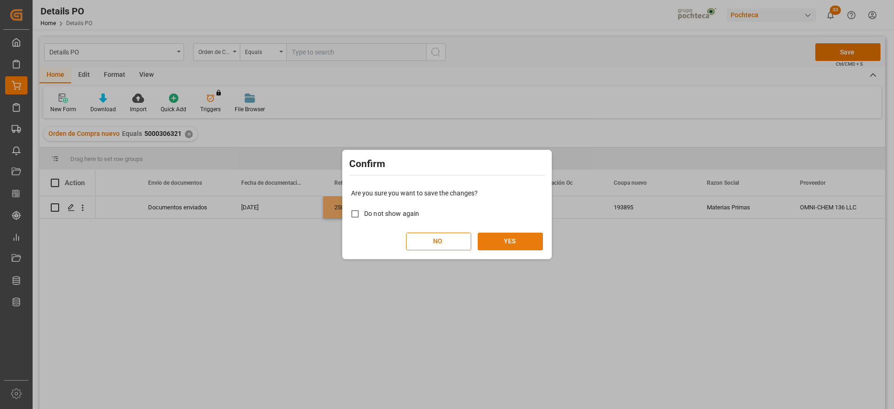
click at [502, 234] on button "YES" at bounding box center [510, 242] width 65 height 18
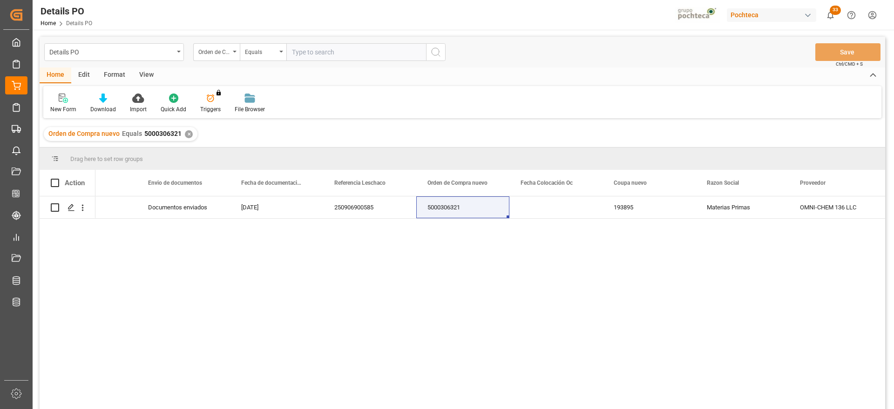
click at [188, 132] on div "✕" at bounding box center [189, 134] width 8 height 8
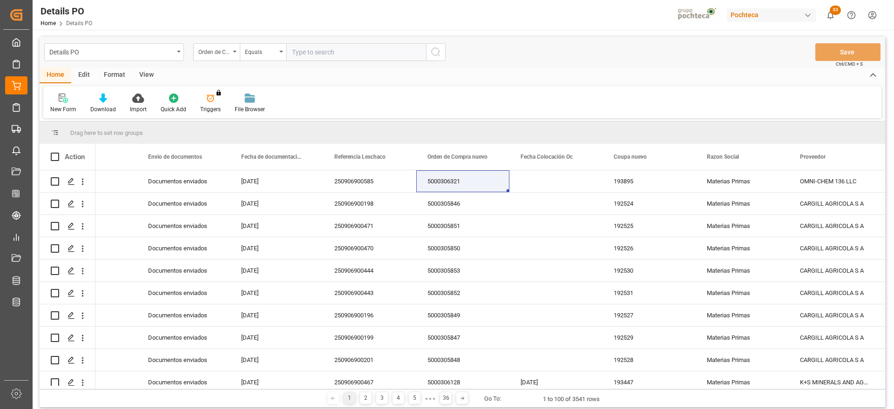
click at [312, 52] on input "text" at bounding box center [356, 52] width 140 height 18
click at [321, 47] on input "text" at bounding box center [356, 52] width 140 height 18
click at [308, 51] on input "text" at bounding box center [356, 52] width 140 height 18
paste input "250906900431"
type input "250906900431"
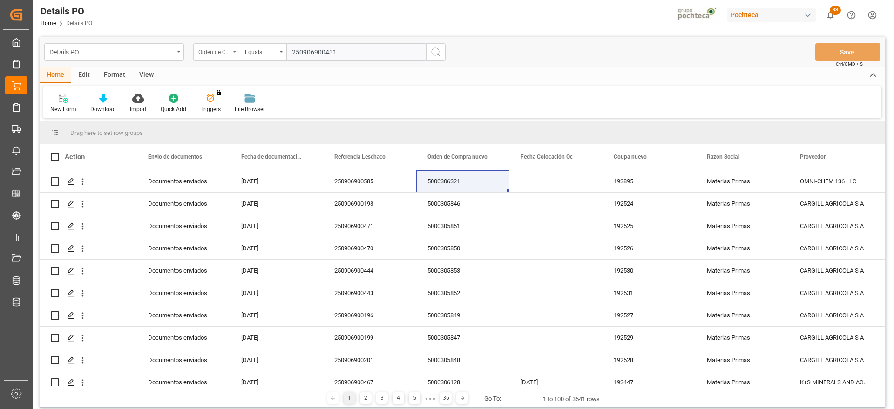
click at [231, 55] on div "Orden de Compra nuevo" at bounding box center [216, 52] width 47 height 18
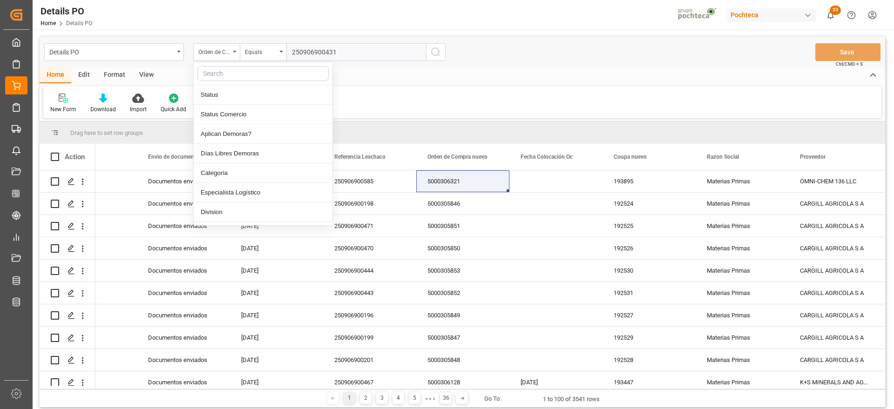
click at [222, 76] on input "text" at bounding box center [262, 73] width 131 height 15
type input "ref"
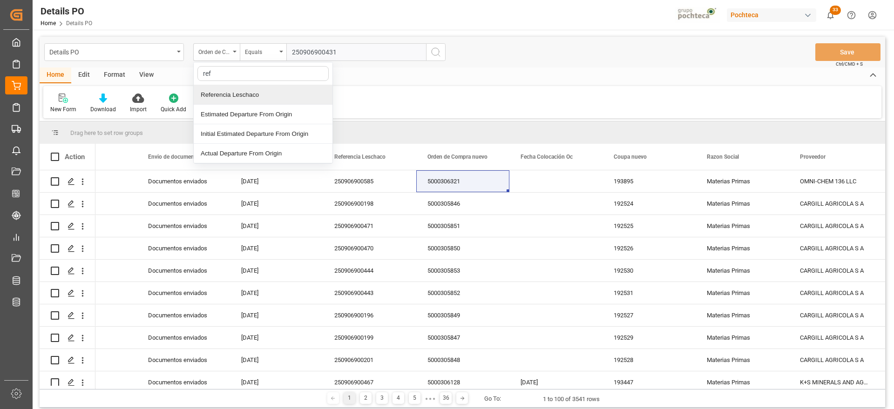
click at [251, 92] on div "Referencia Leschaco" at bounding box center [263, 95] width 139 height 20
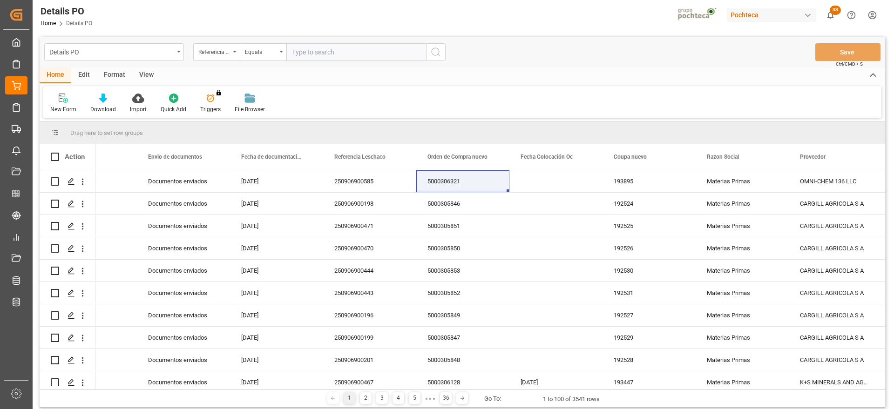
click at [356, 47] on input "text" at bounding box center [356, 52] width 140 height 18
paste input "250906900431"
type input "250906900431"
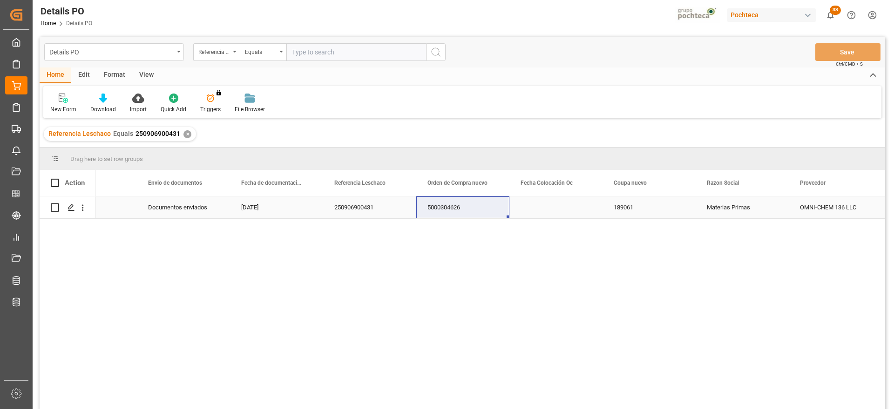
click at [538, 217] on div "Press SPACE to select this row." at bounding box center [555, 207] width 93 height 22
click at [71, 206] on icon "Press SPACE to select this row." at bounding box center [71, 207] width 7 height 7
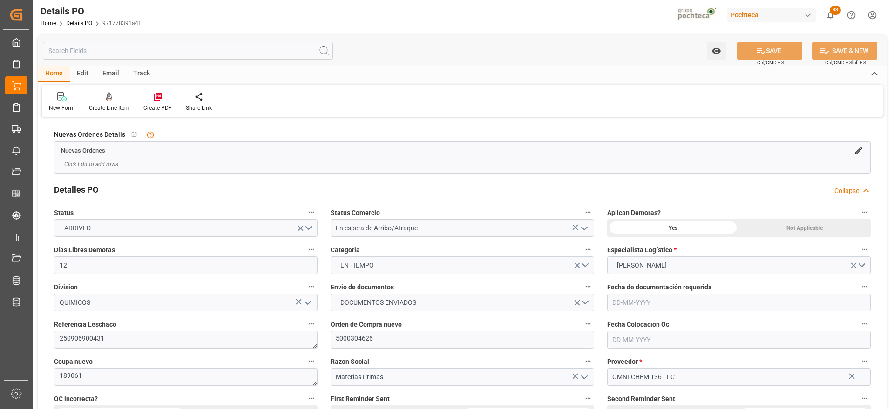
type input "12"
type input "[DATE]"
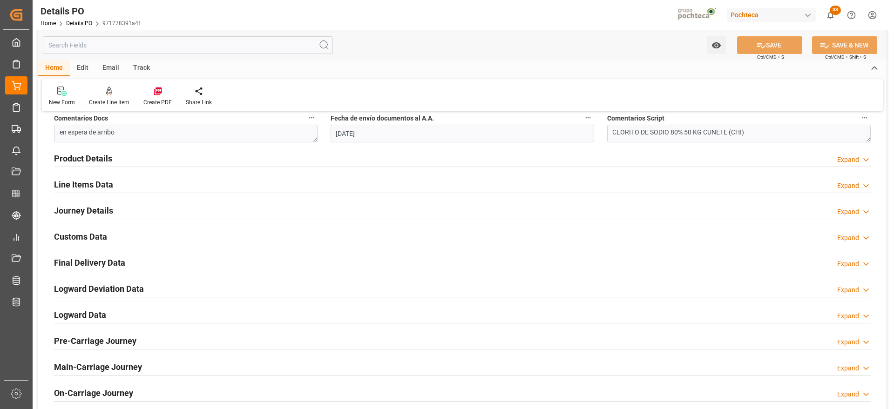
scroll to position [524, 0]
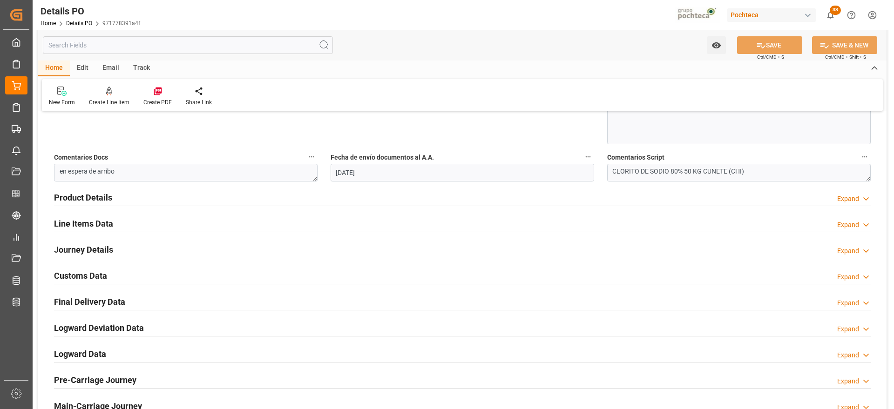
click at [97, 270] on h2 "Customs Data" at bounding box center [80, 276] width 53 height 13
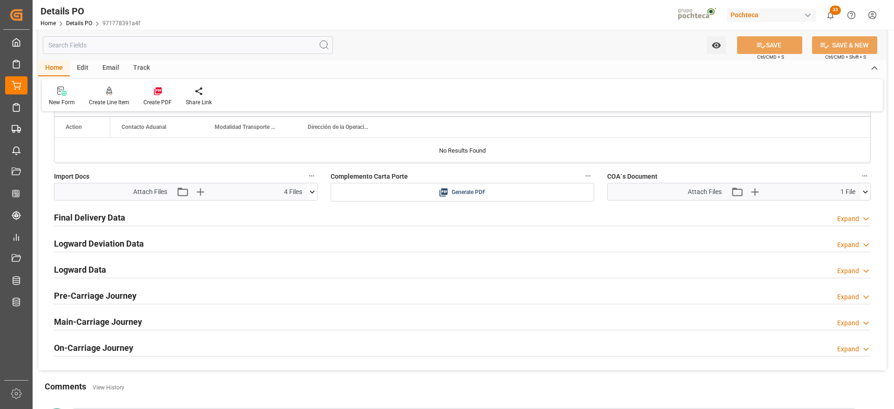
scroll to position [757, 0]
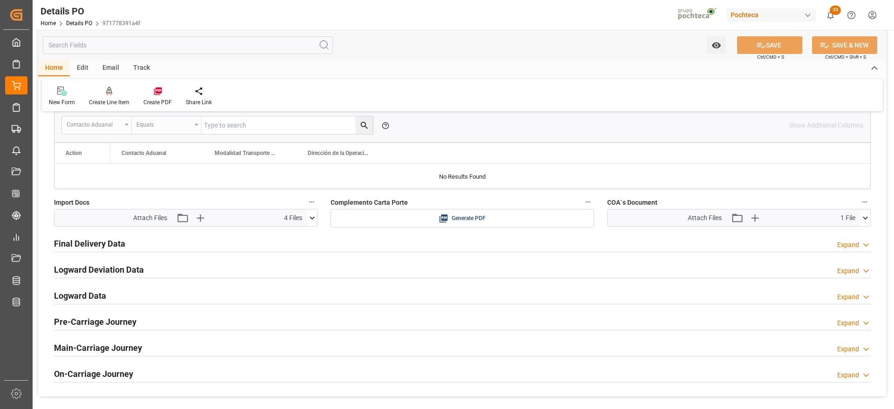
click at [313, 213] on icon at bounding box center [312, 218] width 10 height 10
click at [297, 244] on icon at bounding box center [297, 245] width 6 height 7
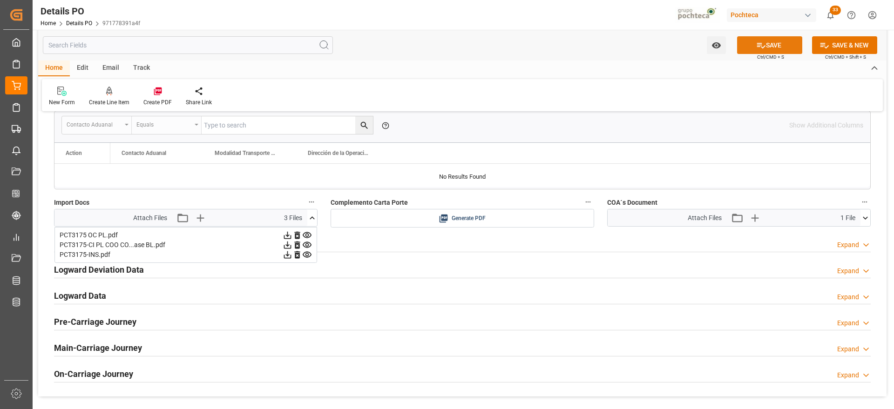
click at [784, 41] on button "SAVE" at bounding box center [769, 45] width 65 height 18
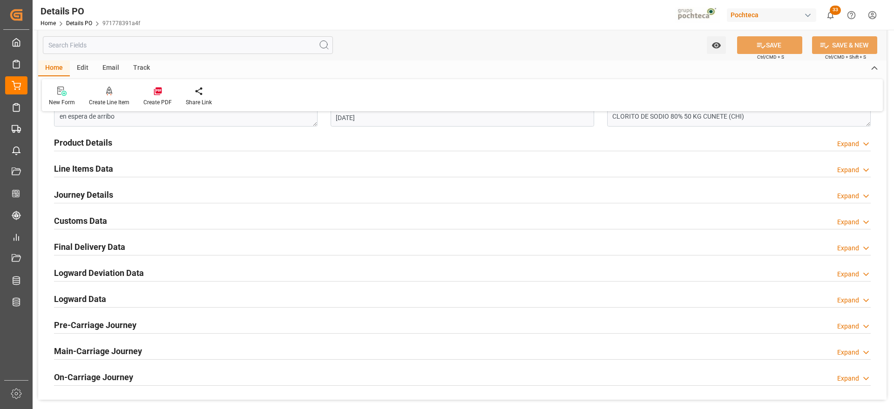
scroll to position [582, 0]
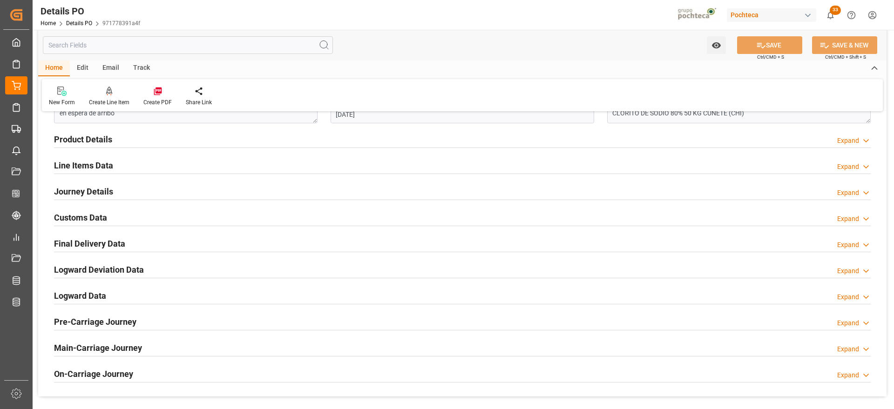
click at [92, 216] on h2 "Customs Data" at bounding box center [80, 217] width 53 height 13
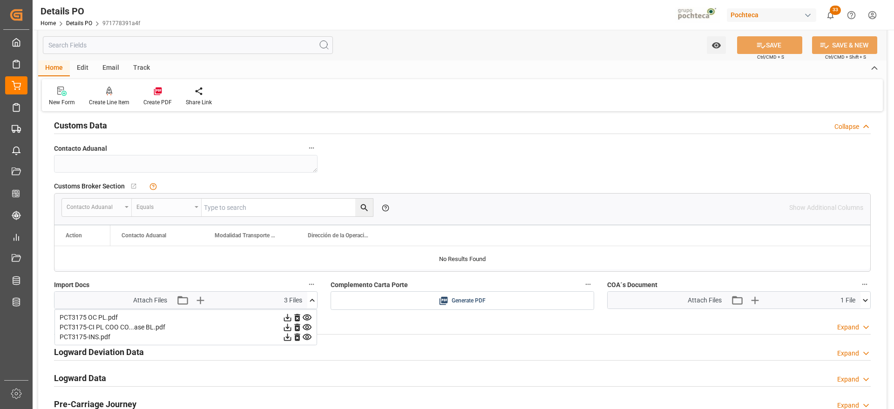
scroll to position [757, 0]
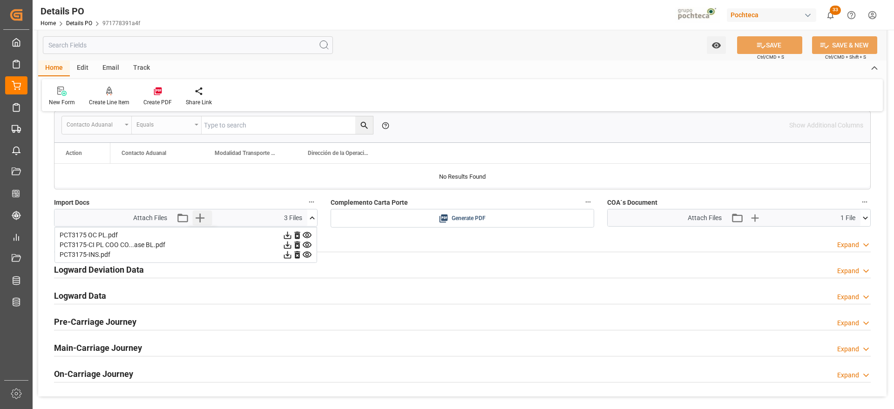
click at [199, 216] on icon "button" at bounding box center [200, 218] width 9 height 9
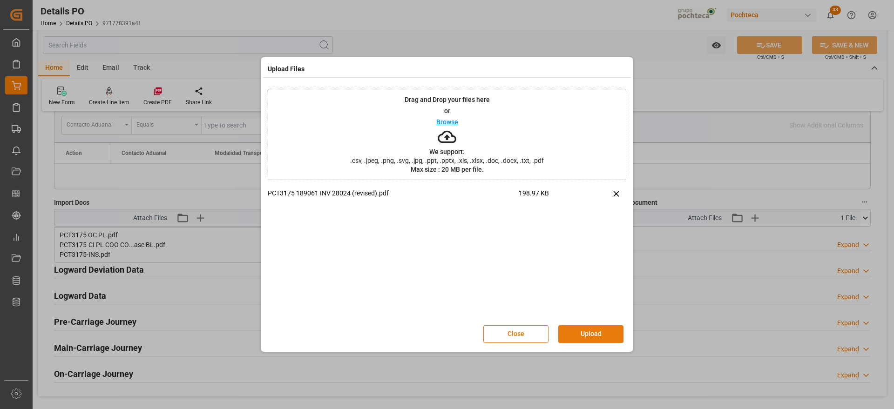
click at [587, 333] on button "Upload" at bounding box center [590, 334] width 65 height 18
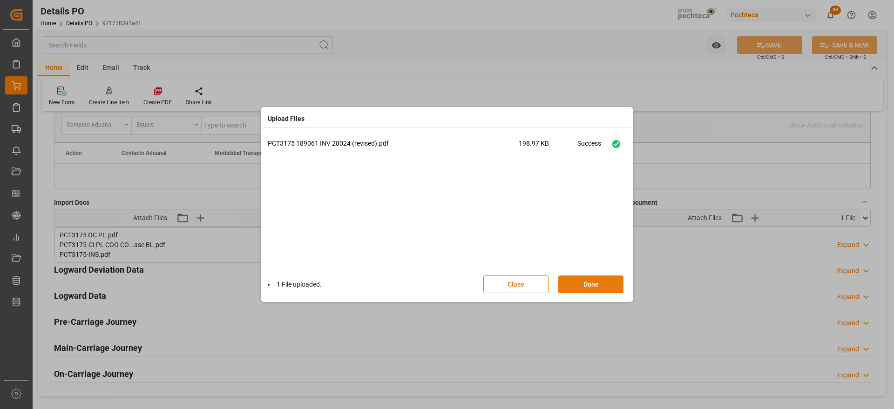
click at [580, 286] on button "Done" at bounding box center [590, 285] width 65 height 18
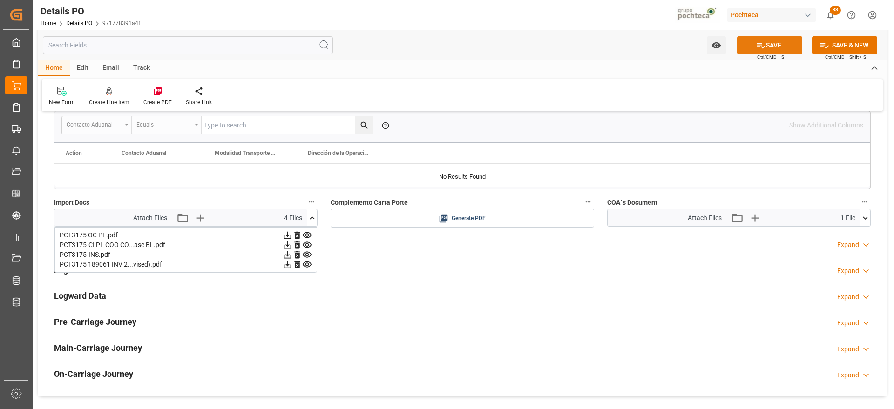
click at [772, 43] on button "SAVE" at bounding box center [769, 45] width 65 height 18
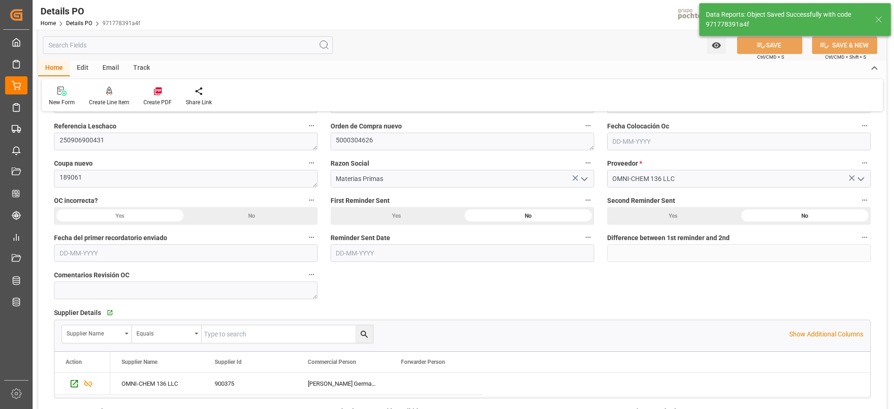
scroll to position [0, 0]
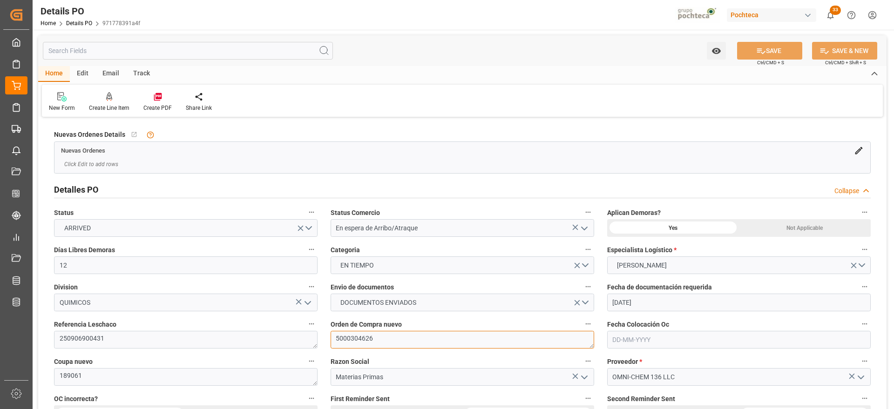
drag, startPoint x: 379, startPoint y: 339, endPoint x: 323, endPoint y: 342, distance: 56.4
drag, startPoint x: 873, startPoint y: 227, endPoint x: 722, endPoint y: 88, distance: 205.3
click at [873, 227] on div "Aplican Demoras? Yes Not Applicable" at bounding box center [739, 221] width 277 height 37
